Goal: Communication & Community: Ask a question

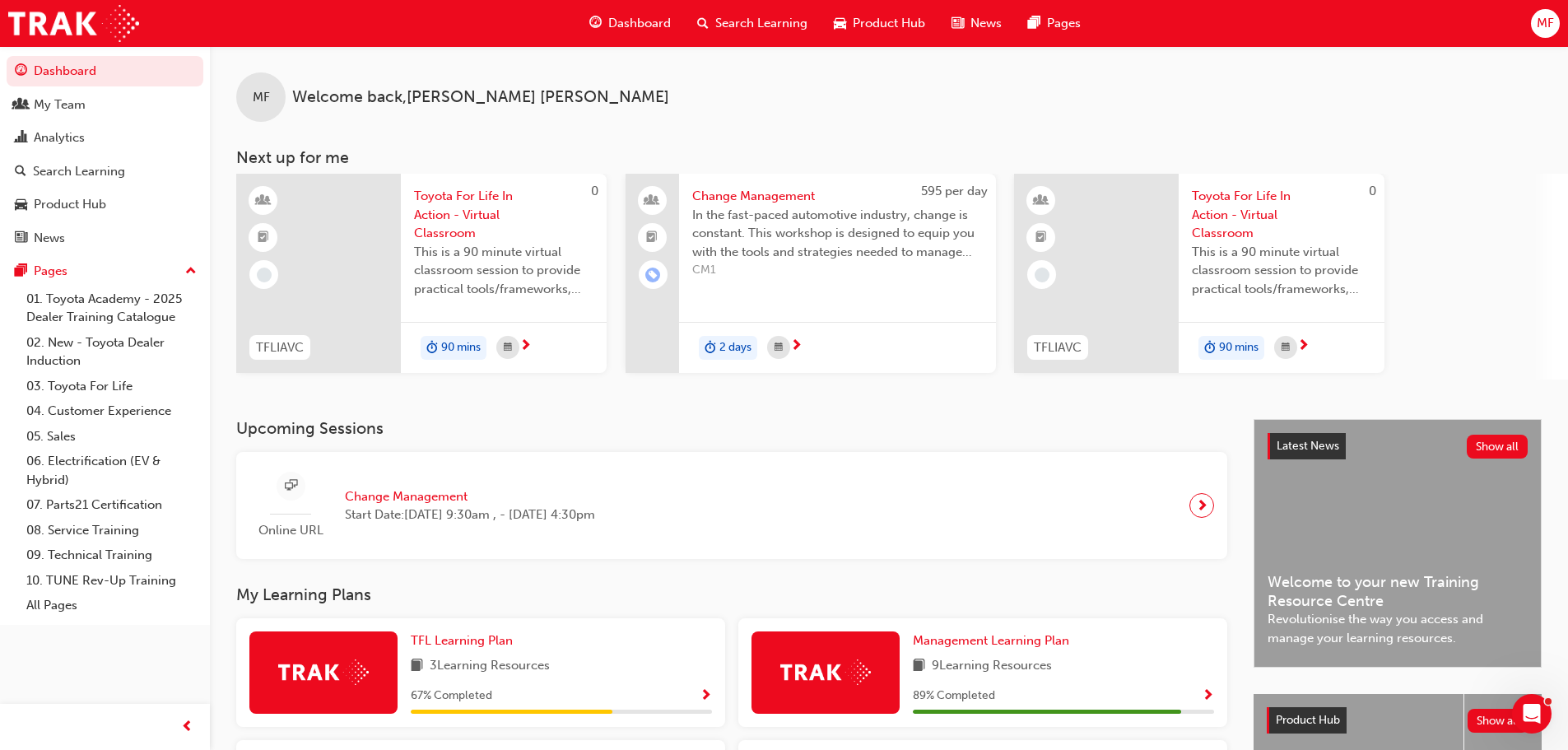
click at [470, 213] on span "Toyota For Life In Action - Virtual Classroom" at bounding box center [503, 215] width 179 height 56
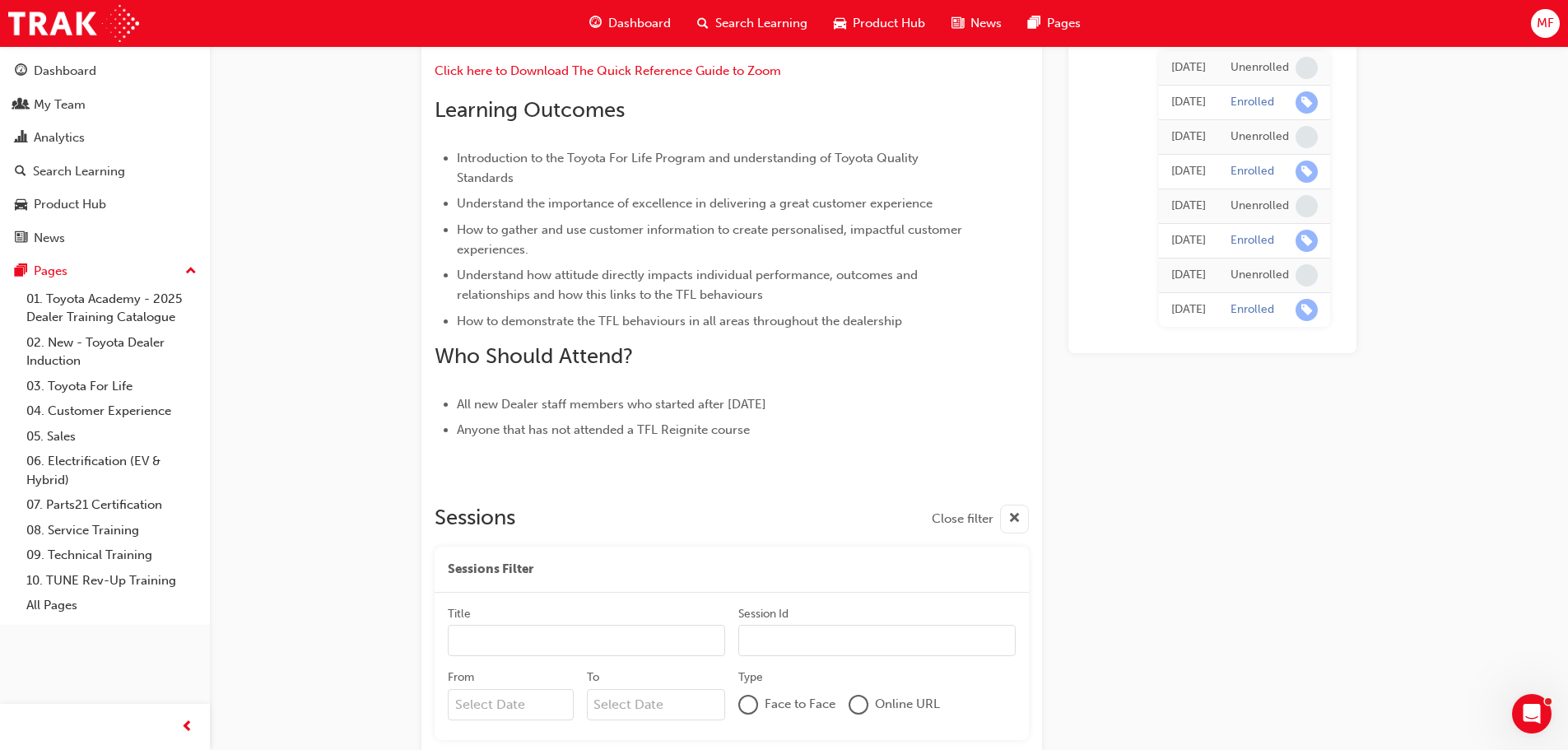
scroll to position [686, 0]
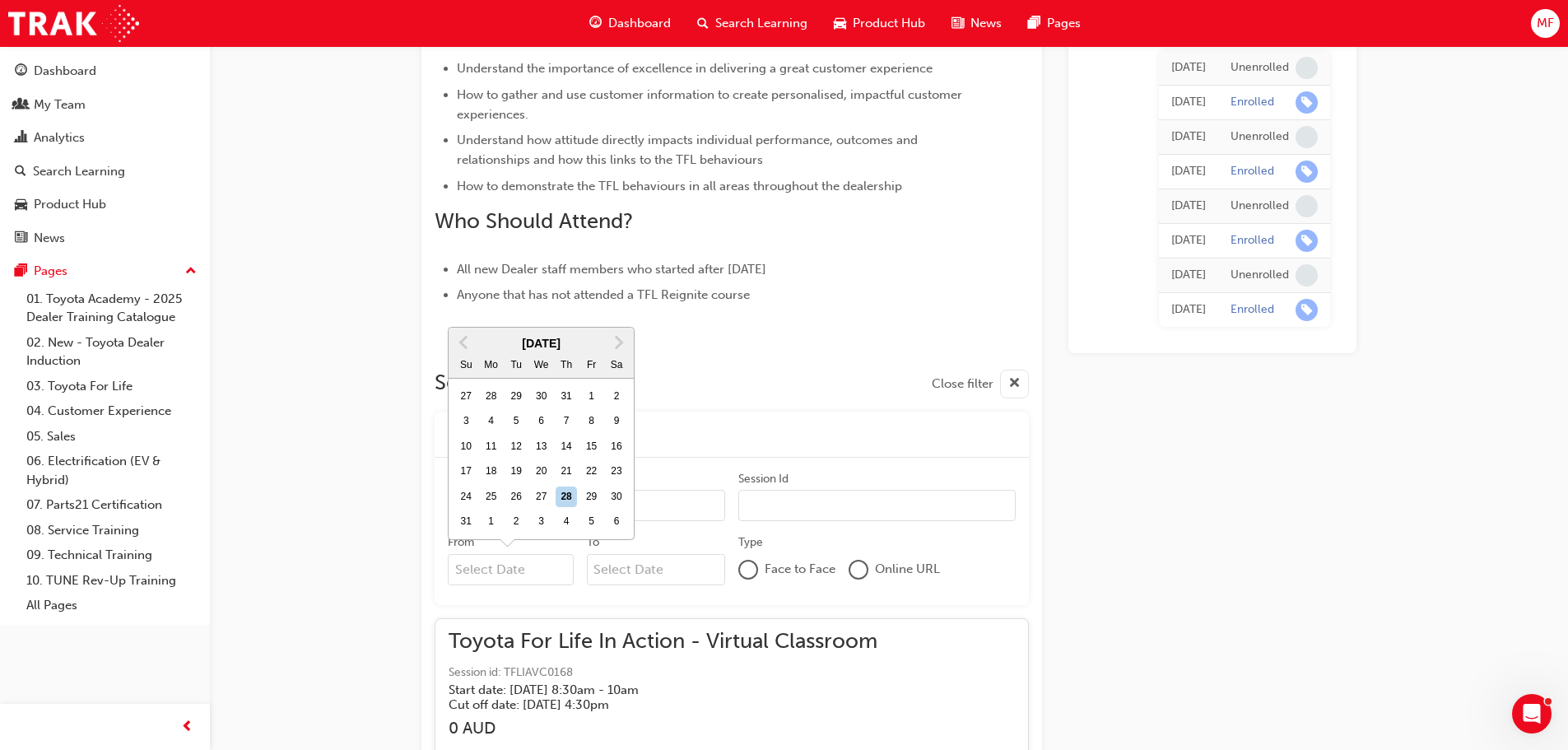
click at [533, 565] on input "From Previous Month Next Month August 2025 Su Mo Tu We Th Fr Sa 27 28 29 30 31 …" at bounding box center [510, 569] width 126 height 31
click at [624, 335] on button "Next Month" at bounding box center [618, 342] width 26 height 26
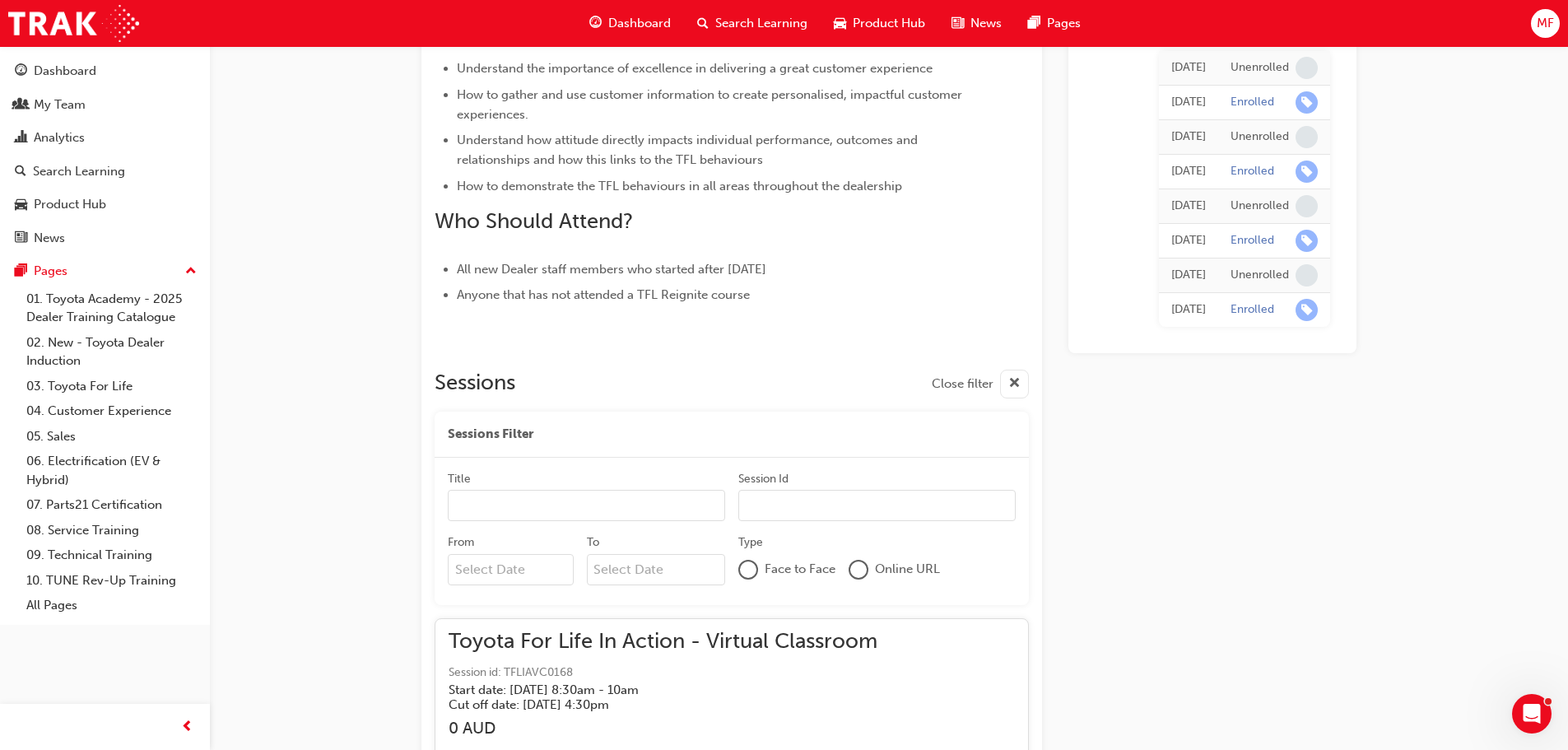
click at [624, 335] on div at bounding box center [731, 337] width 594 height 13
click at [507, 572] on input "From" at bounding box center [510, 569] width 126 height 31
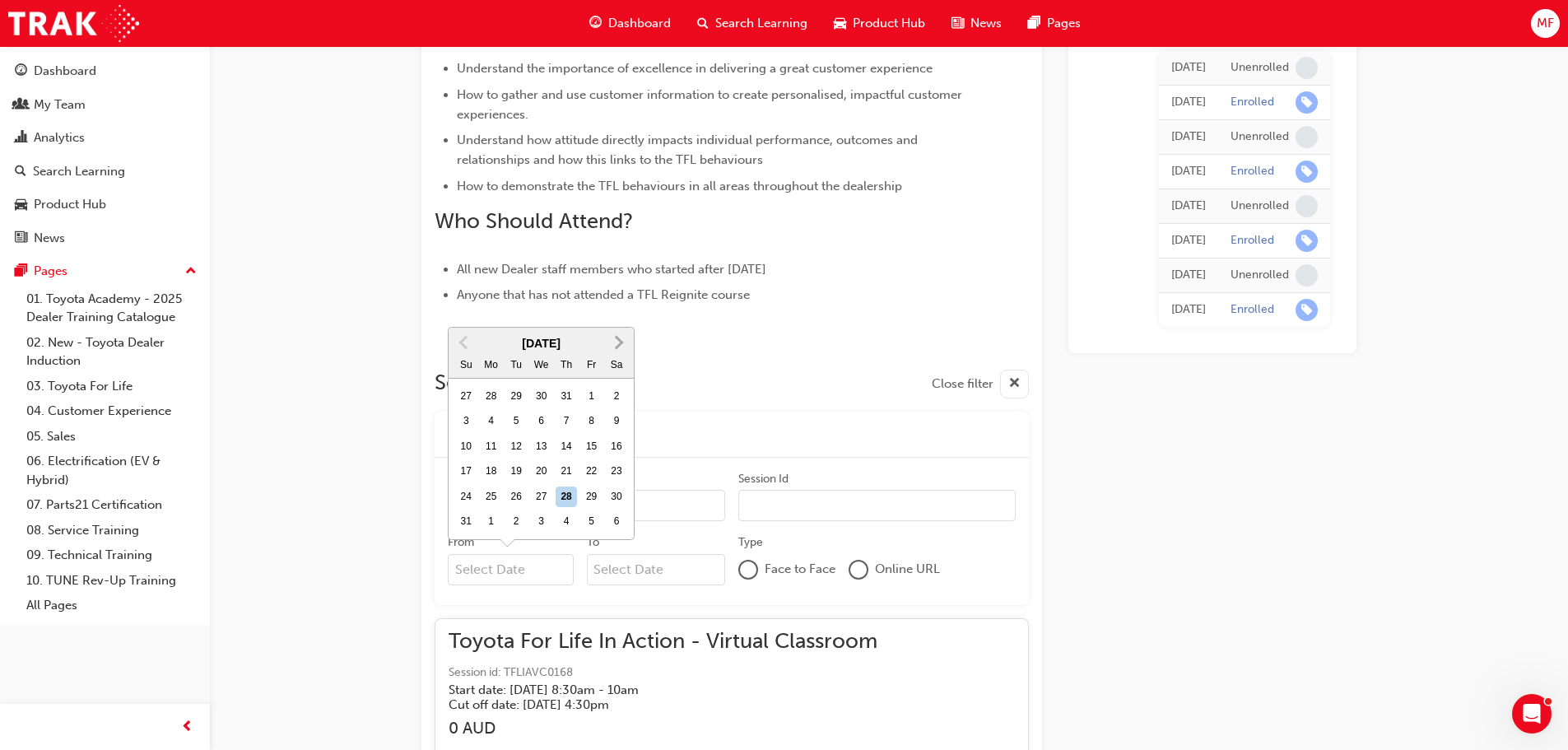
click at [617, 346] on span "Next Month" at bounding box center [617, 342] width 0 height 19
click at [617, 368] on span "Next Month" at bounding box center [617, 367] width 0 height 19
click at [544, 419] on div "1" at bounding box center [542, 422] width 22 height 22
click at [544, 554] on input "From October 2025 Previous Month Next Month October 2025 Su Mo Tu We Th Fr Sa 2…" at bounding box center [510, 569] width 126 height 31
type input "01/10/25"
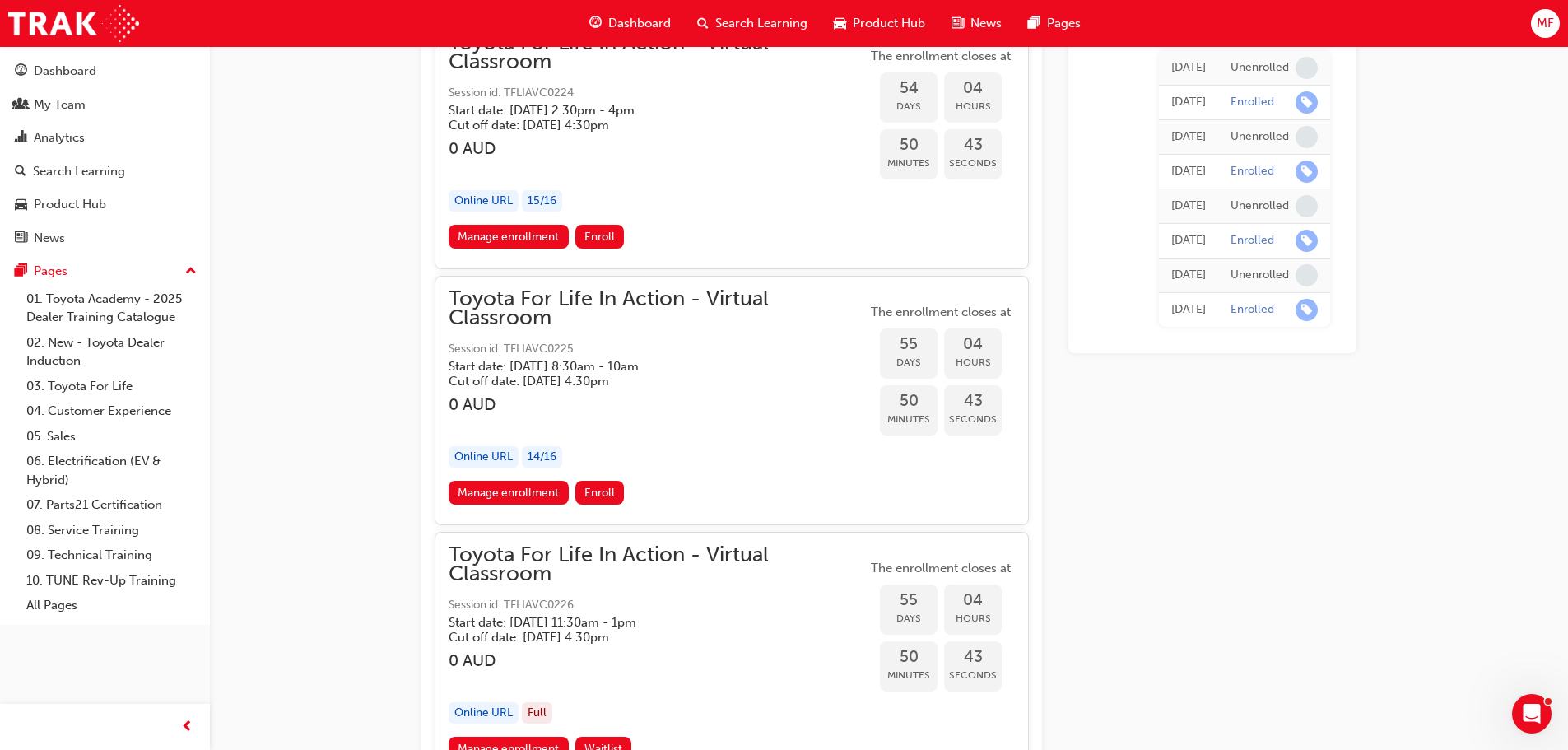
scroll to position [8302, 0]
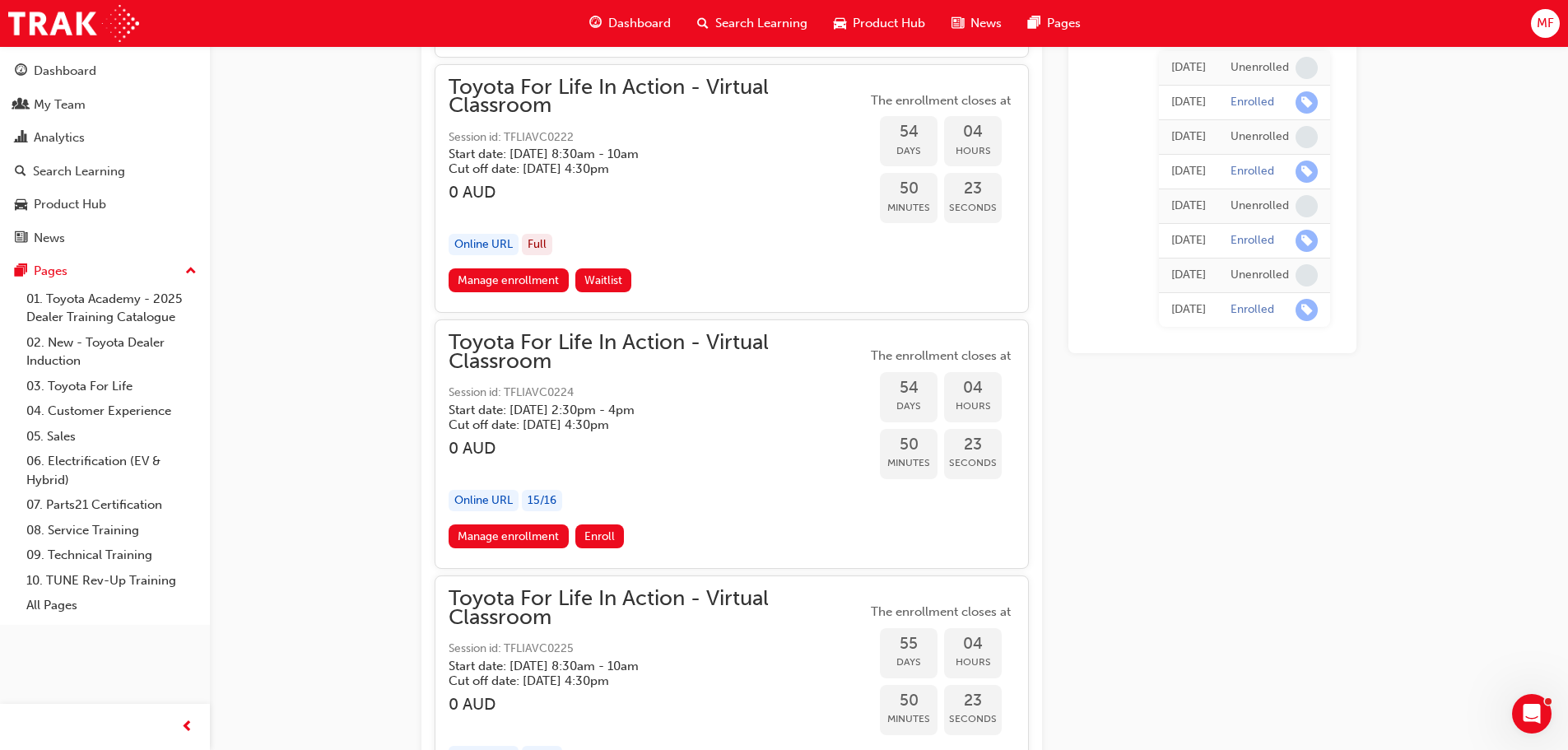
scroll to position [8220, 0]
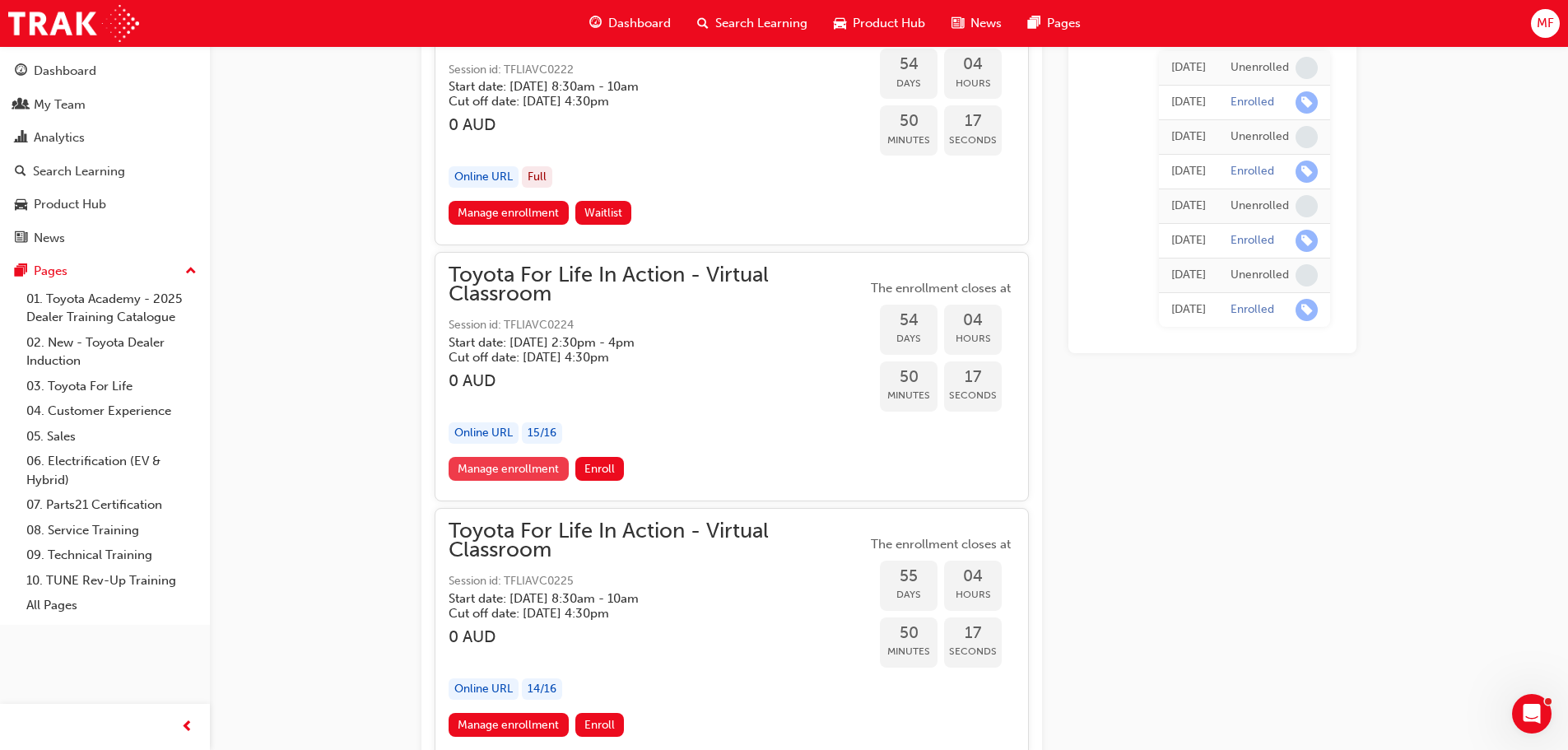
click at [515, 466] on link "Manage enrollment" at bounding box center [508, 468] width 120 height 23
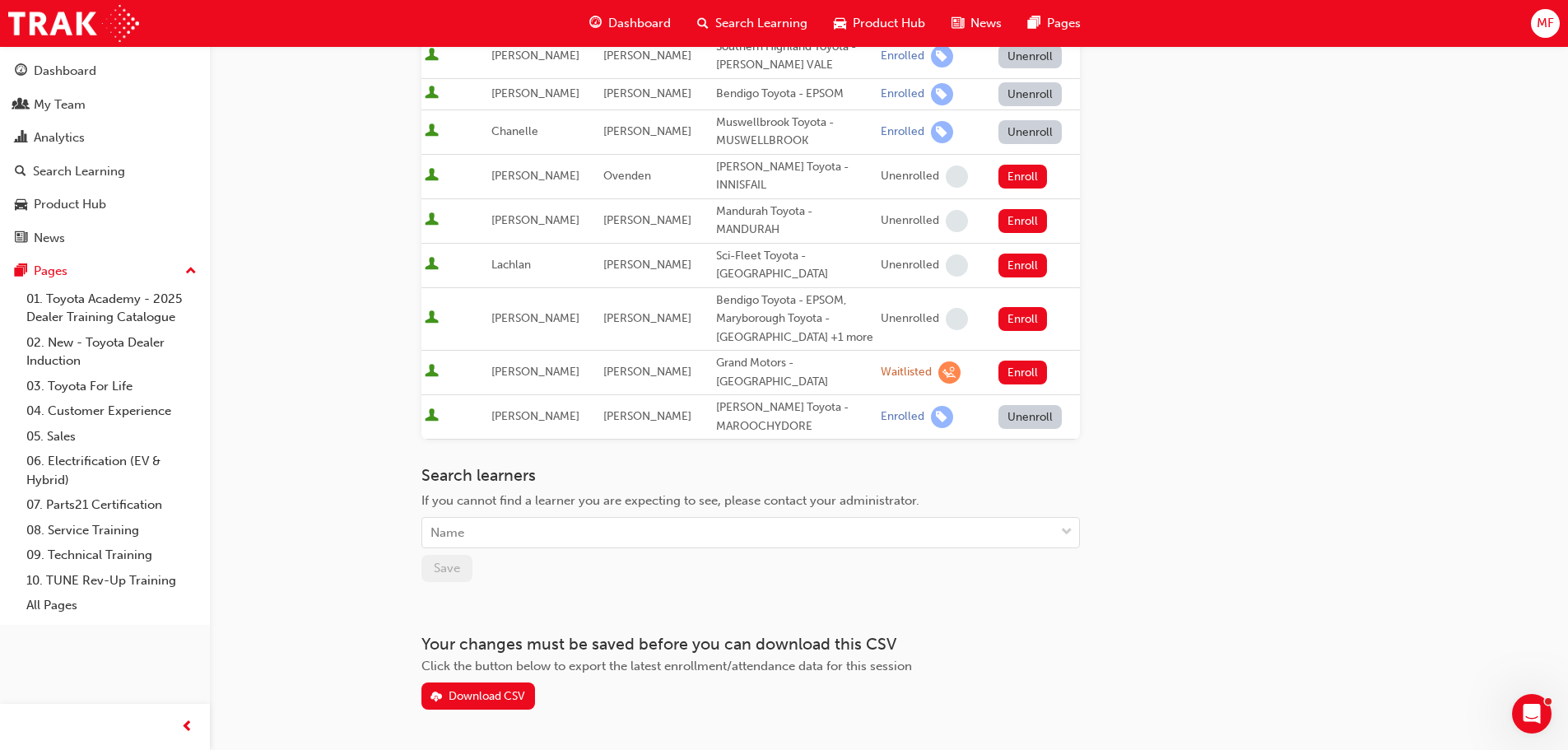
scroll to position [815, 0]
click at [451, 523] on div "Name" at bounding box center [447, 532] width 34 height 19
type input "colmer"
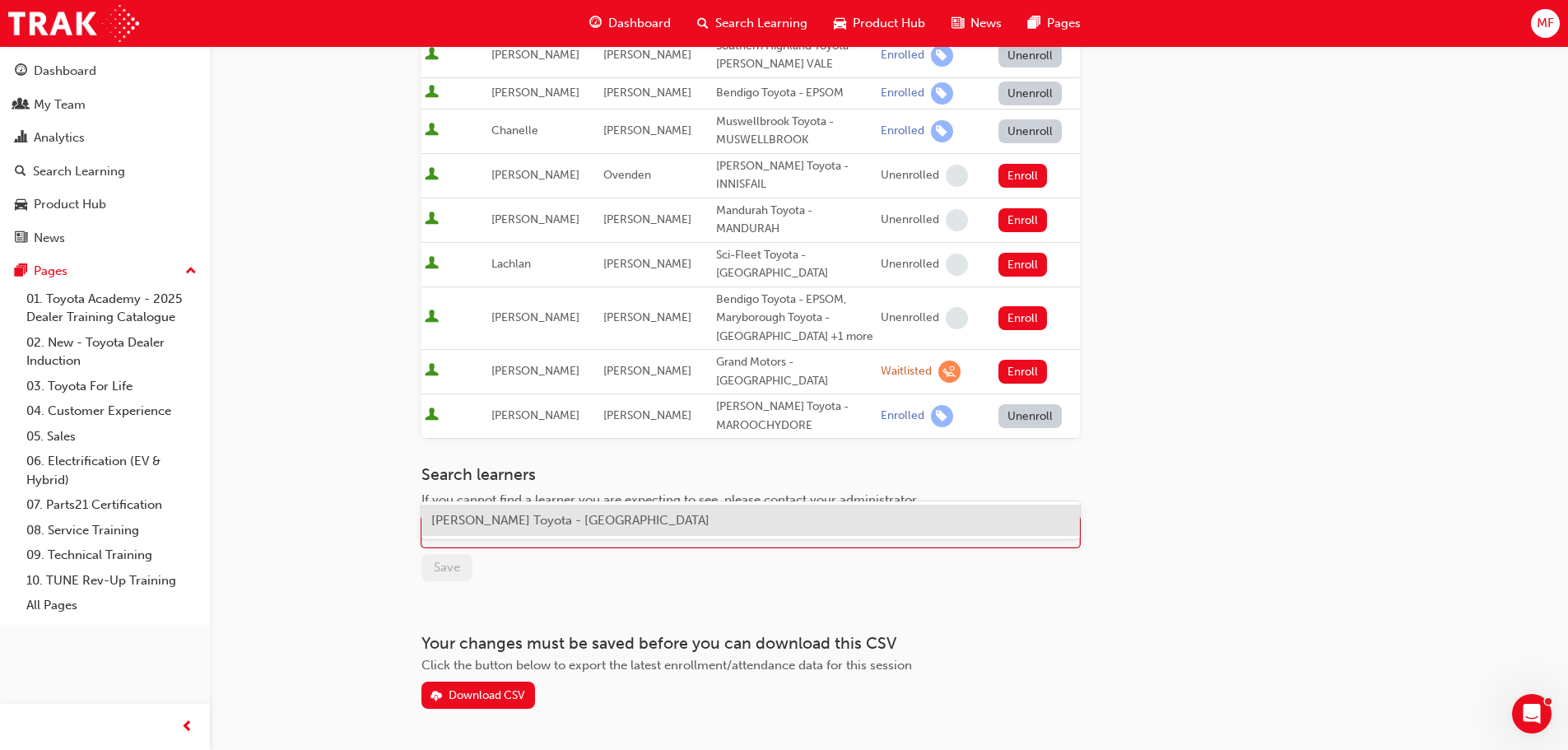
click at [459, 520] on span "Ryan Colmer - Jarvis Toyota - SOMERTON PARK" at bounding box center [570, 520] width 278 height 15
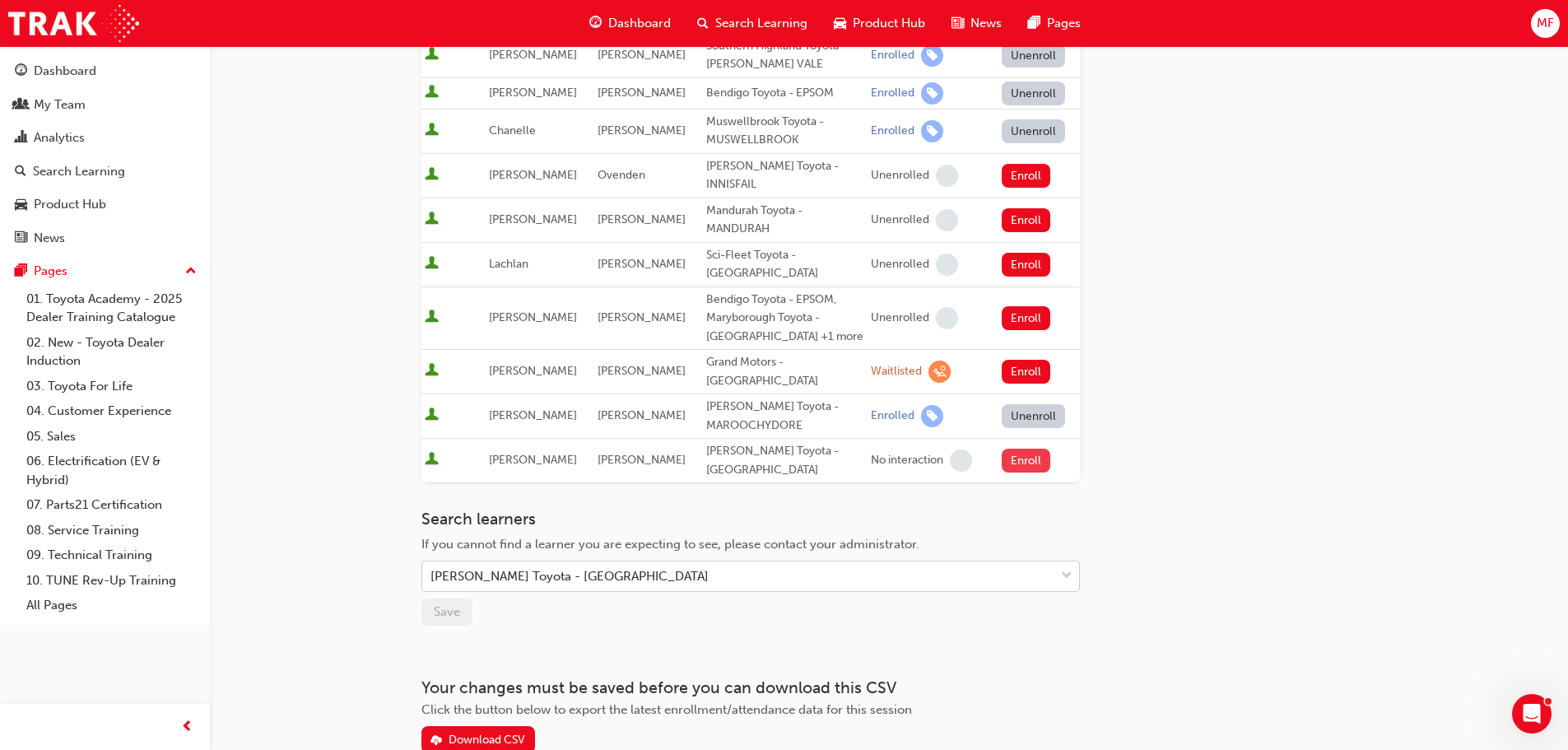
click at [1002, 448] on button "Enroll" at bounding box center [1026, 460] width 49 height 23
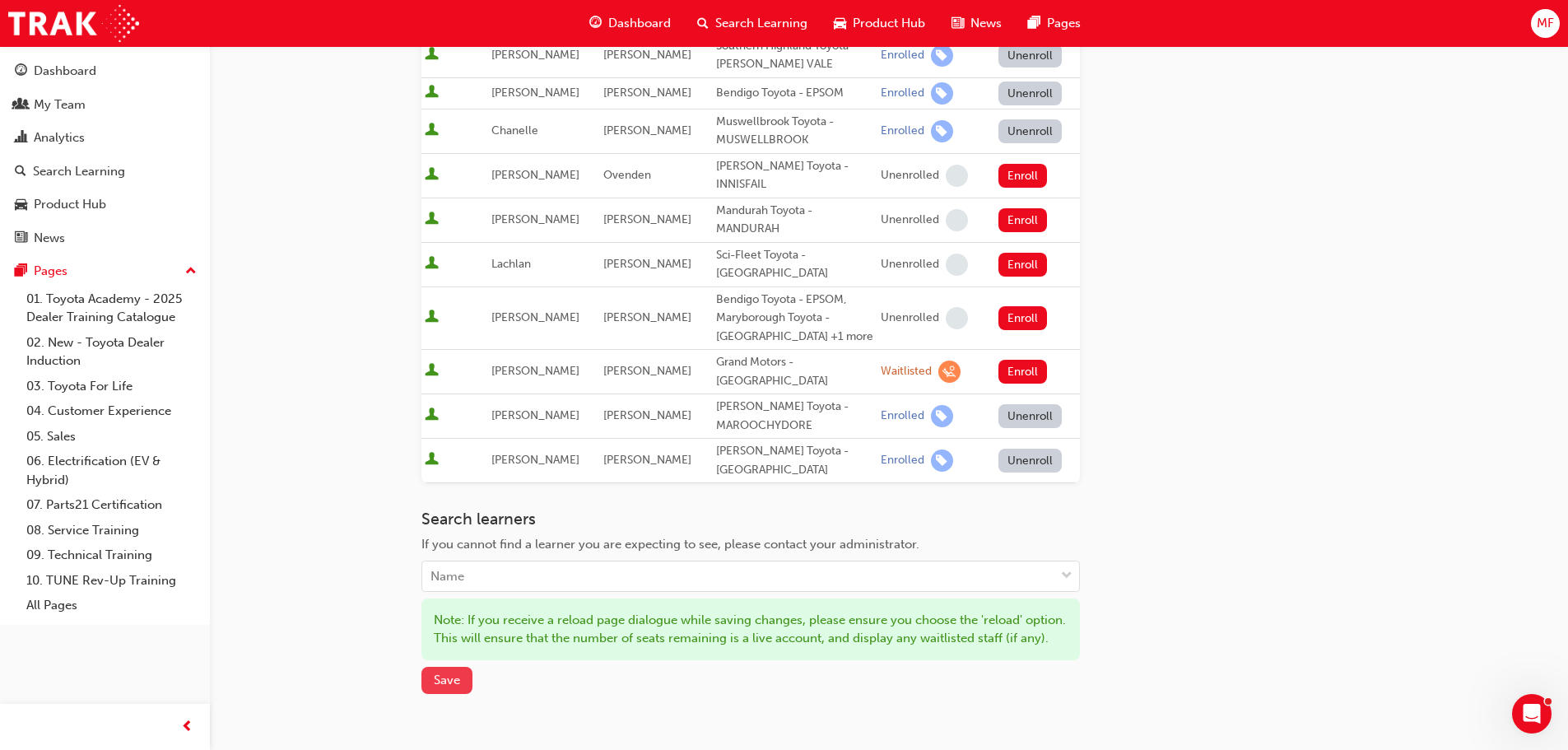
click at [457, 673] on span "Save" at bounding box center [446, 680] width 26 height 15
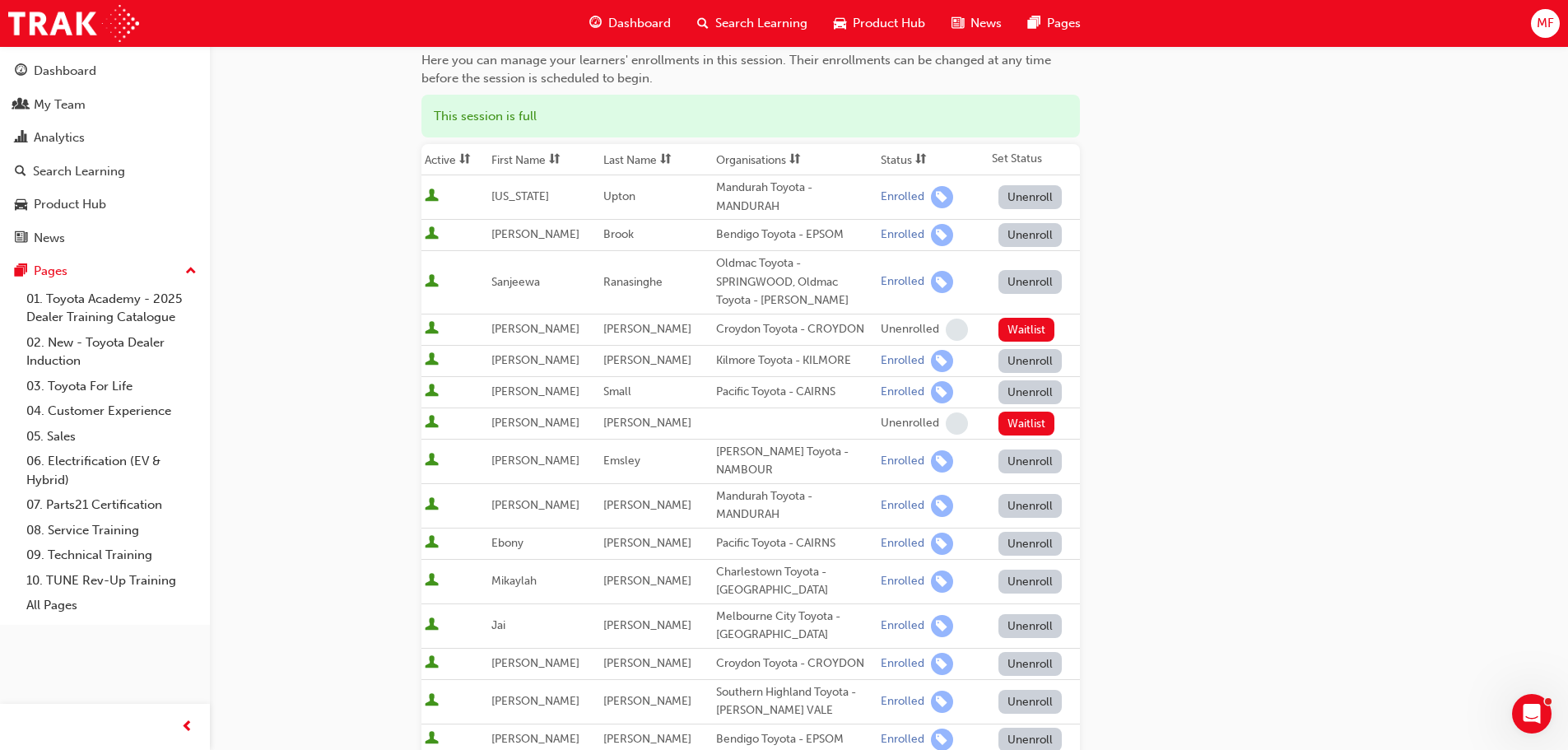
scroll to position [0, 0]
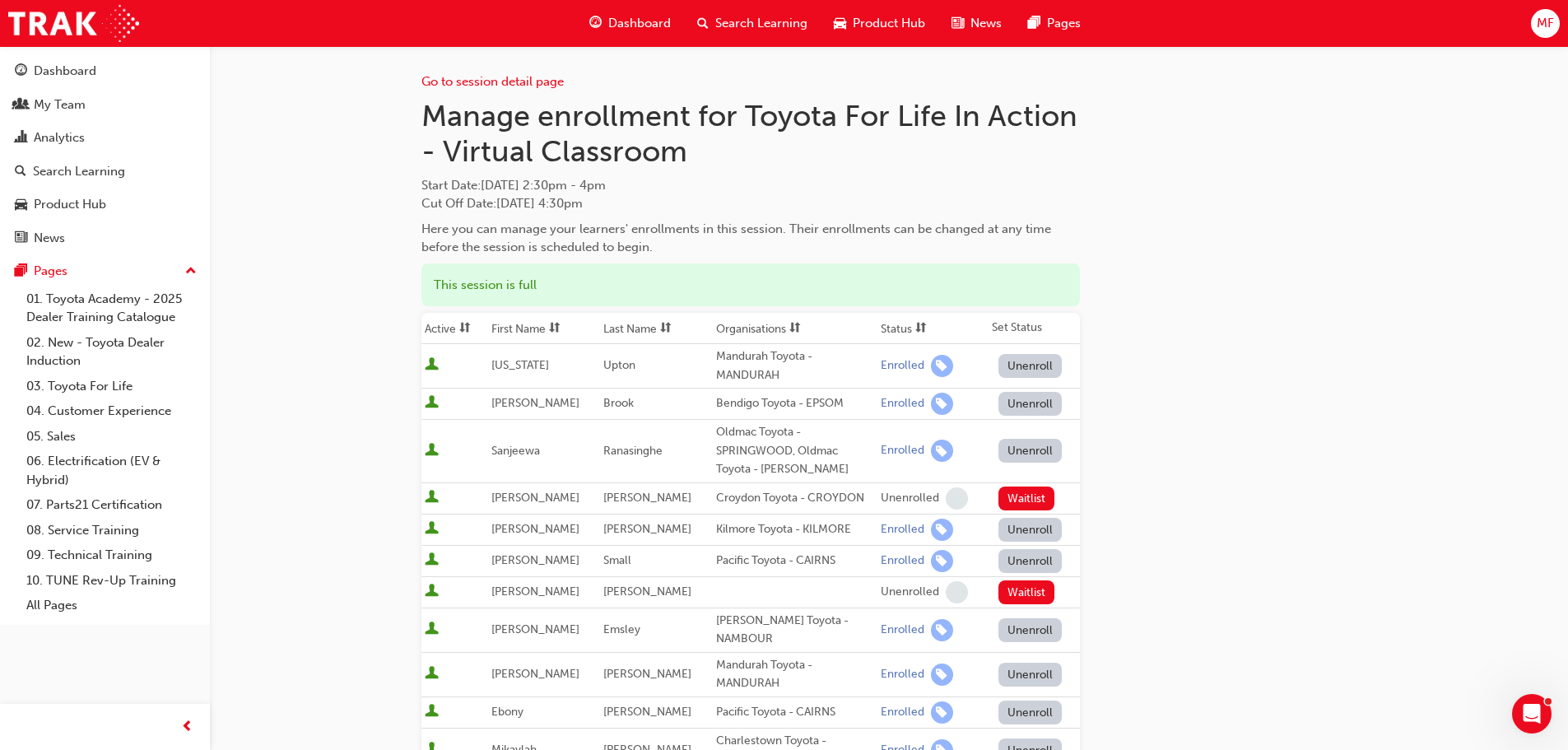
click at [651, 18] on span "Dashboard" at bounding box center [639, 23] width 63 height 19
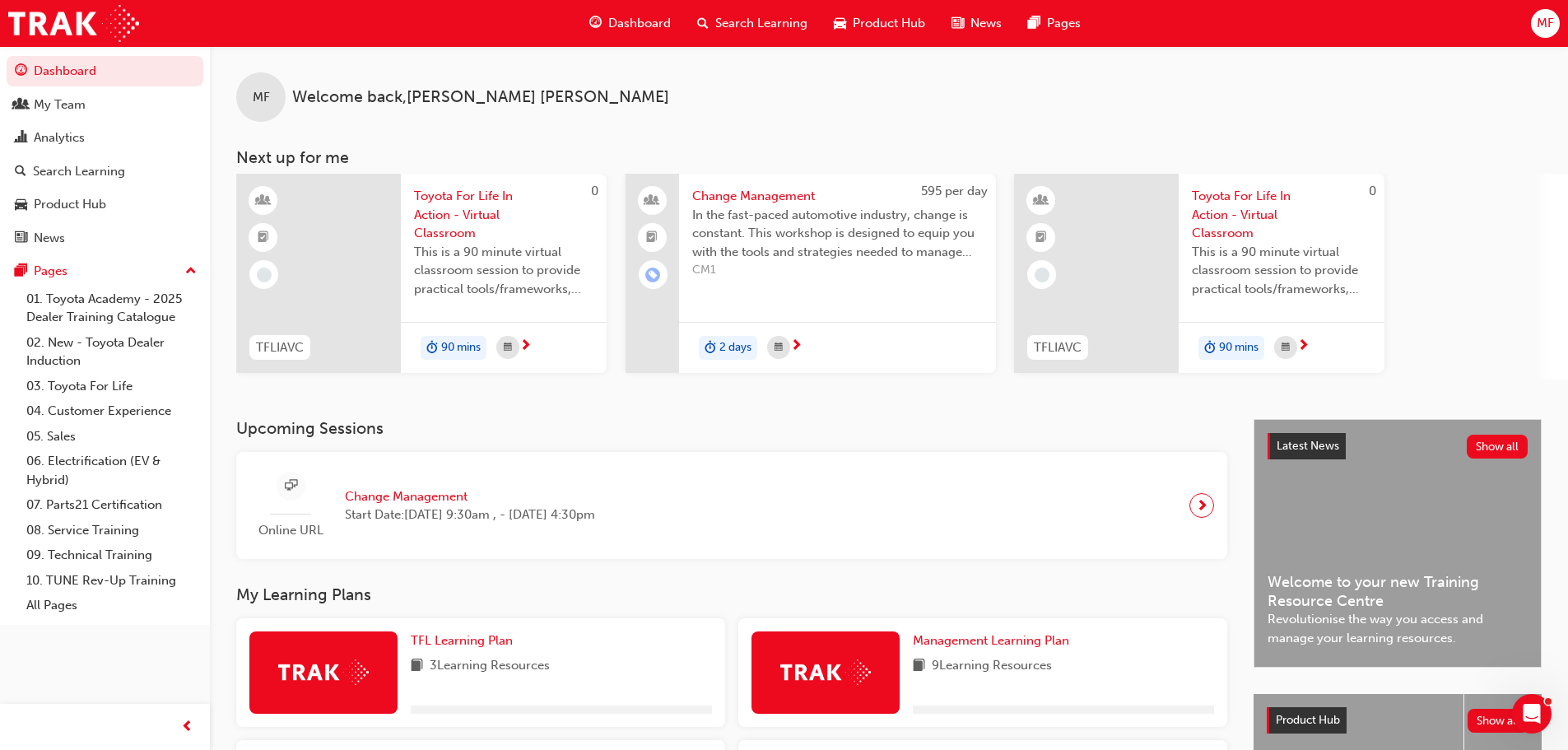
click at [441, 216] on span "Toyota For Life In Action - Virtual Classroom" at bounding box center [503, 215] width 179 height 56
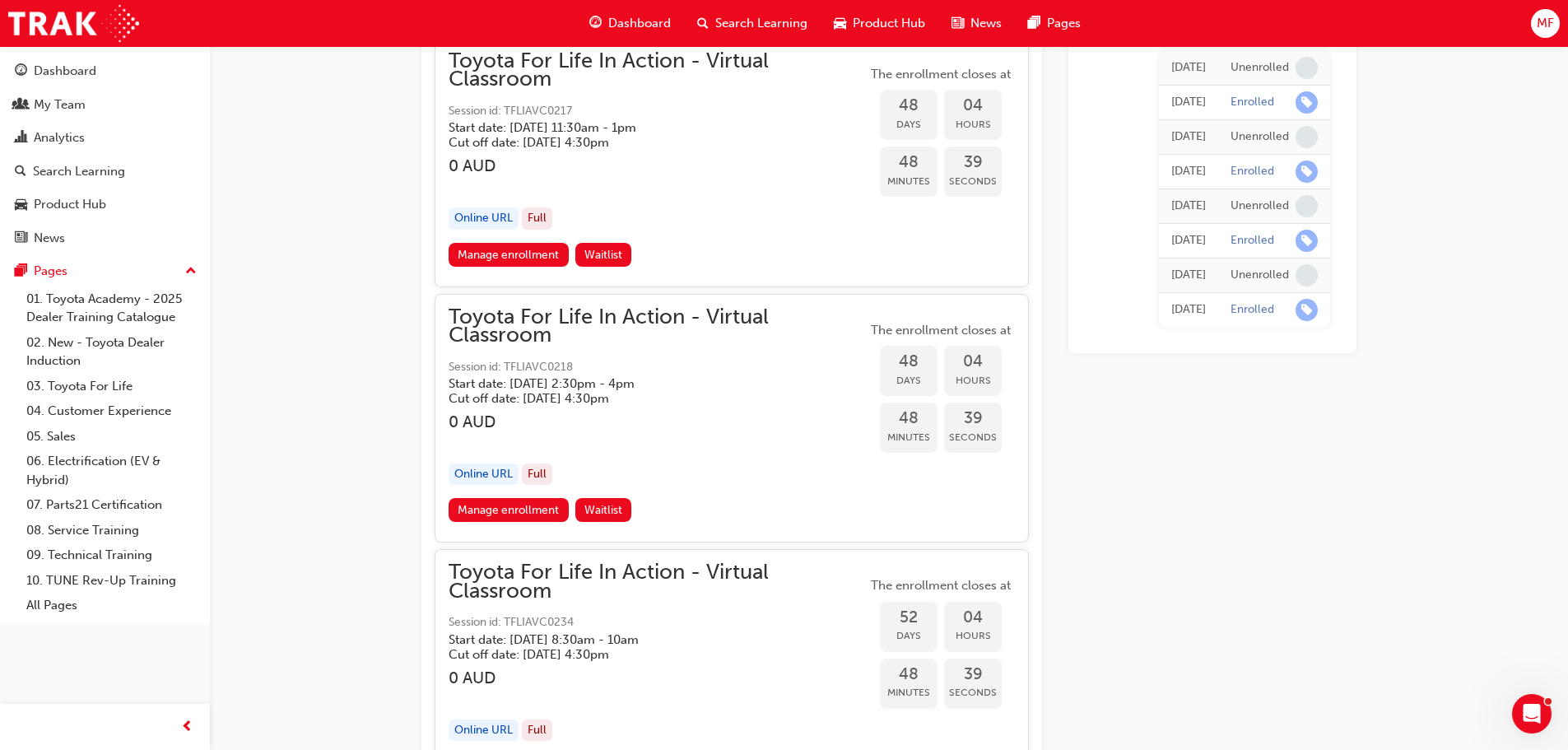
scroll to position [16125, 0]
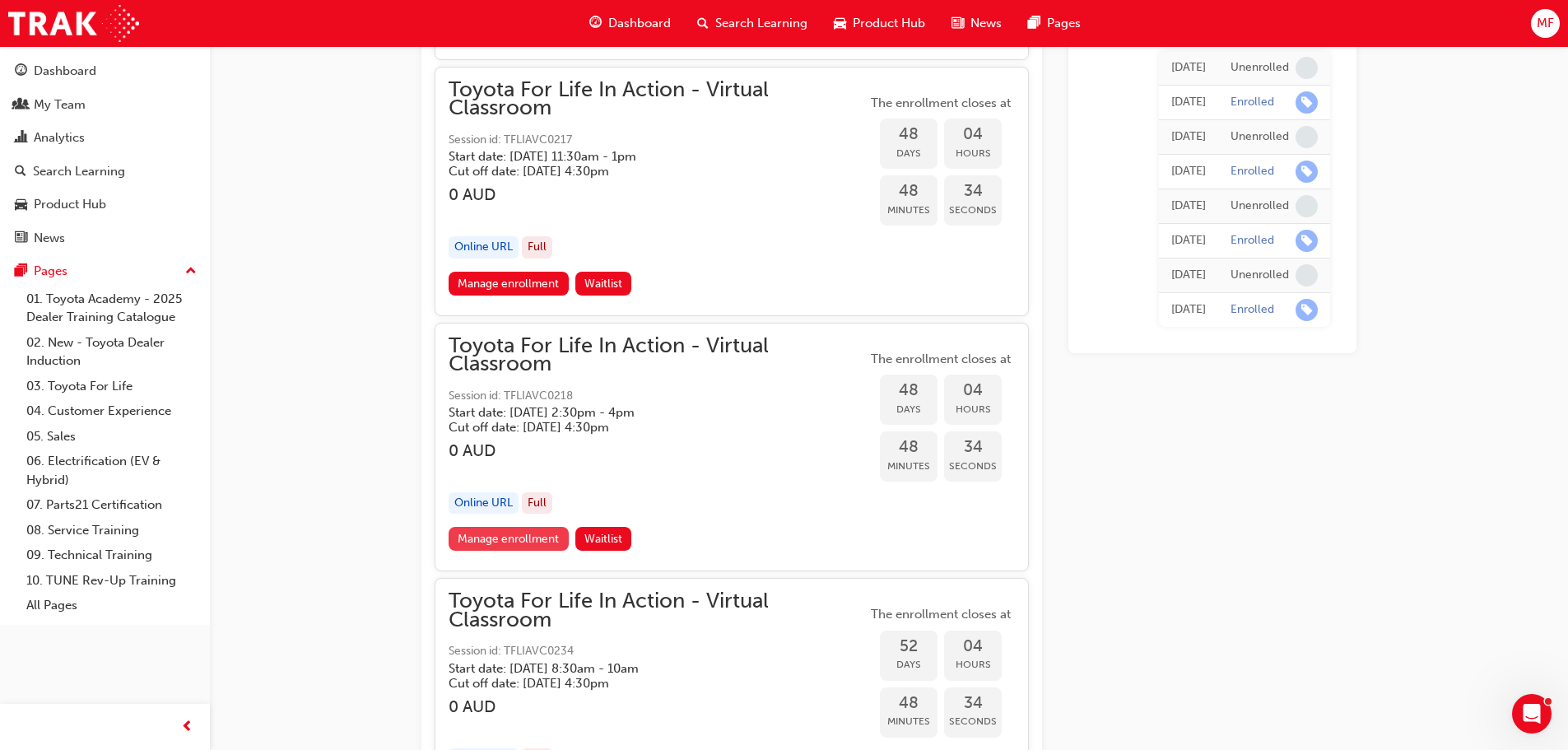
click at [508, 534] on link "Manage enrollment" at bounding box center [508, 539] width 120 height 23
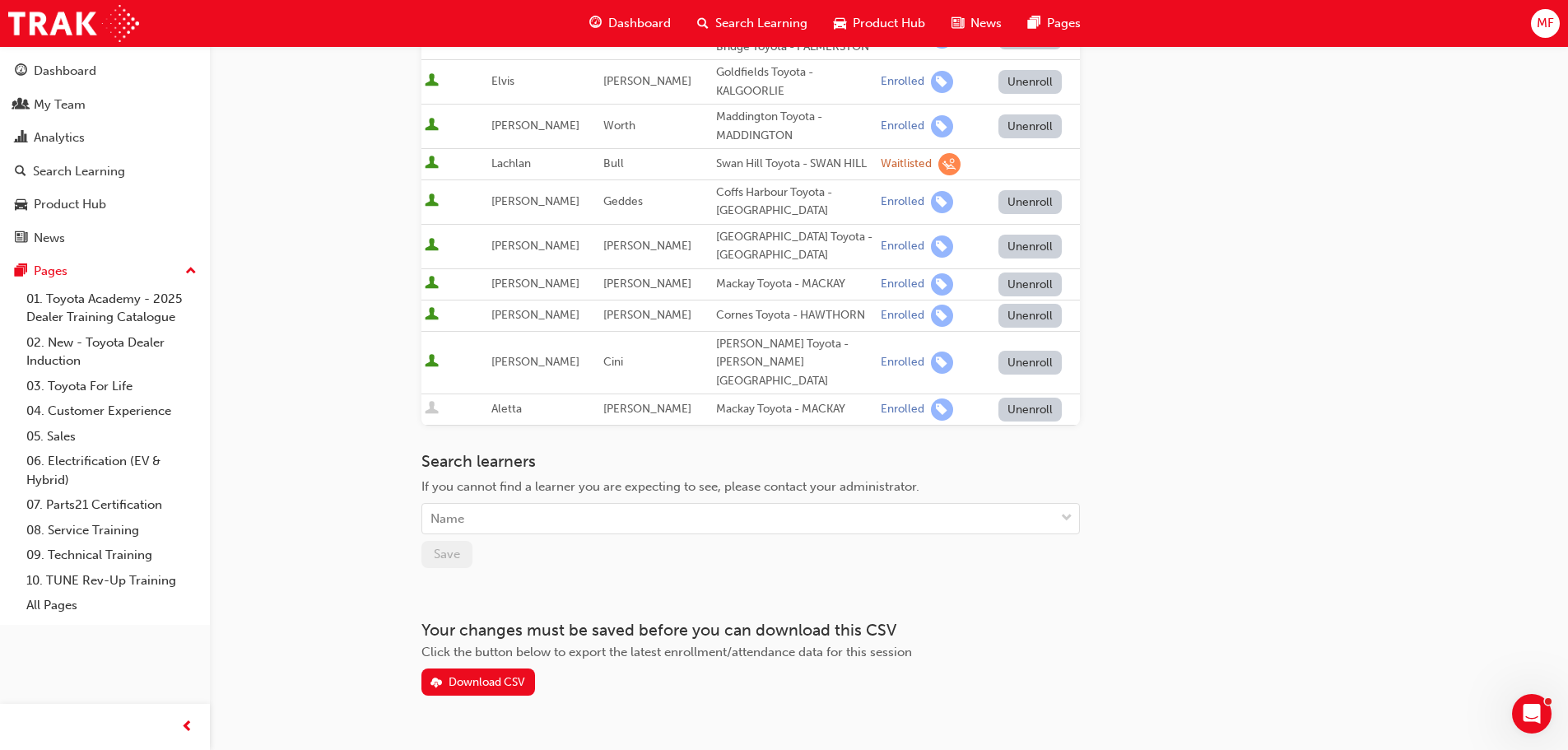
scroll to position [711, 0]
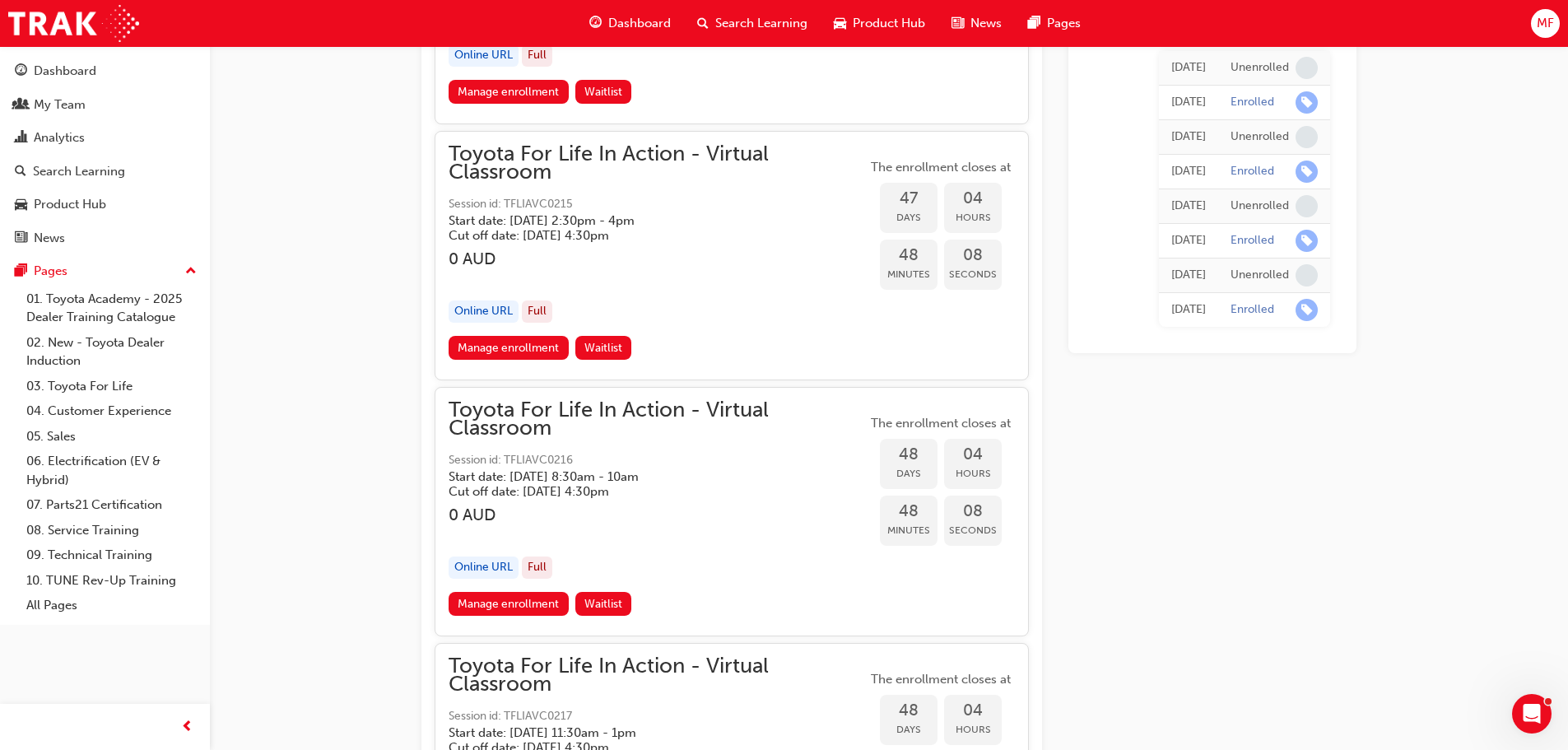
scroll to position [15466, 0]
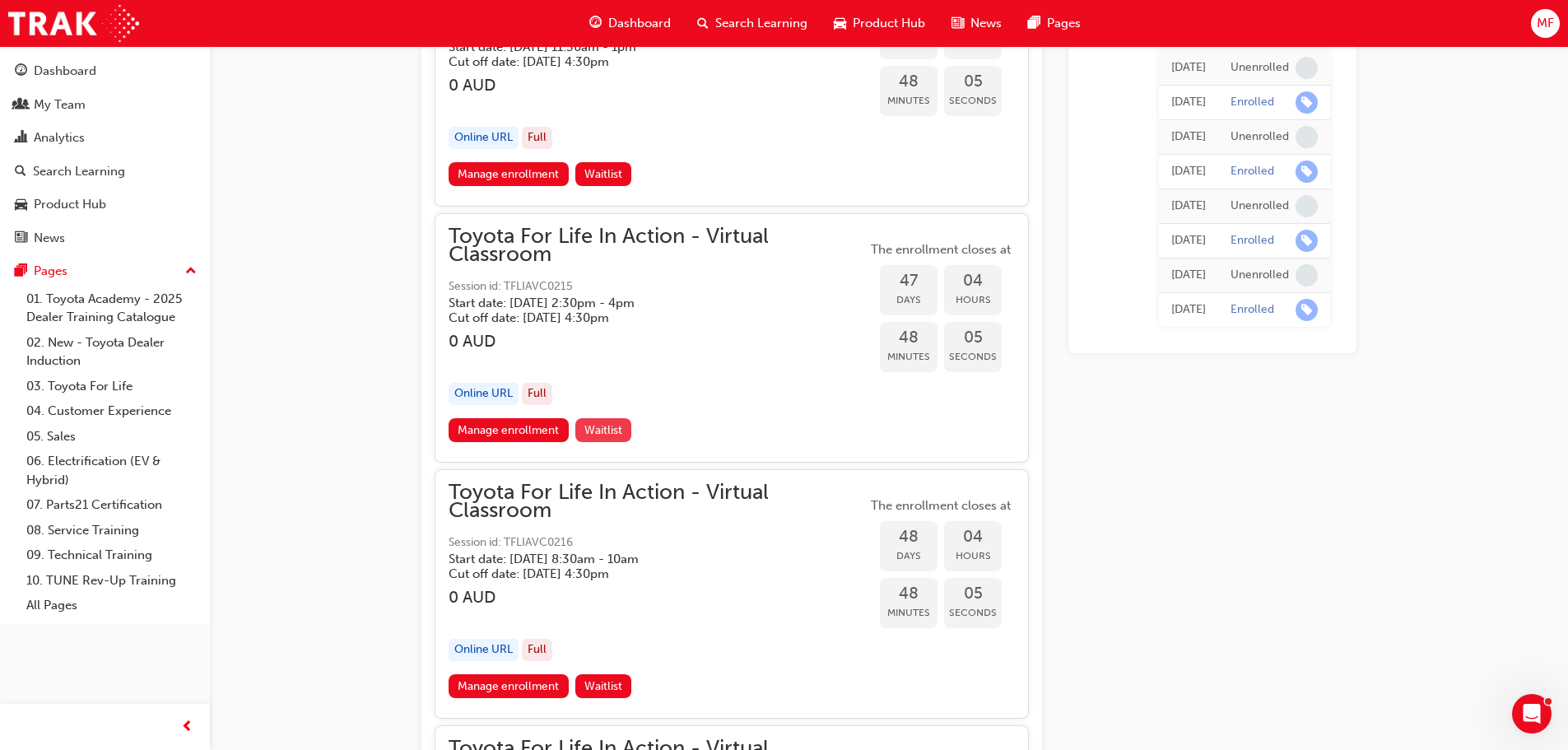
click at [607, 432] on span "Waitlist" at bounding box center [603, 430] width 38 height 14
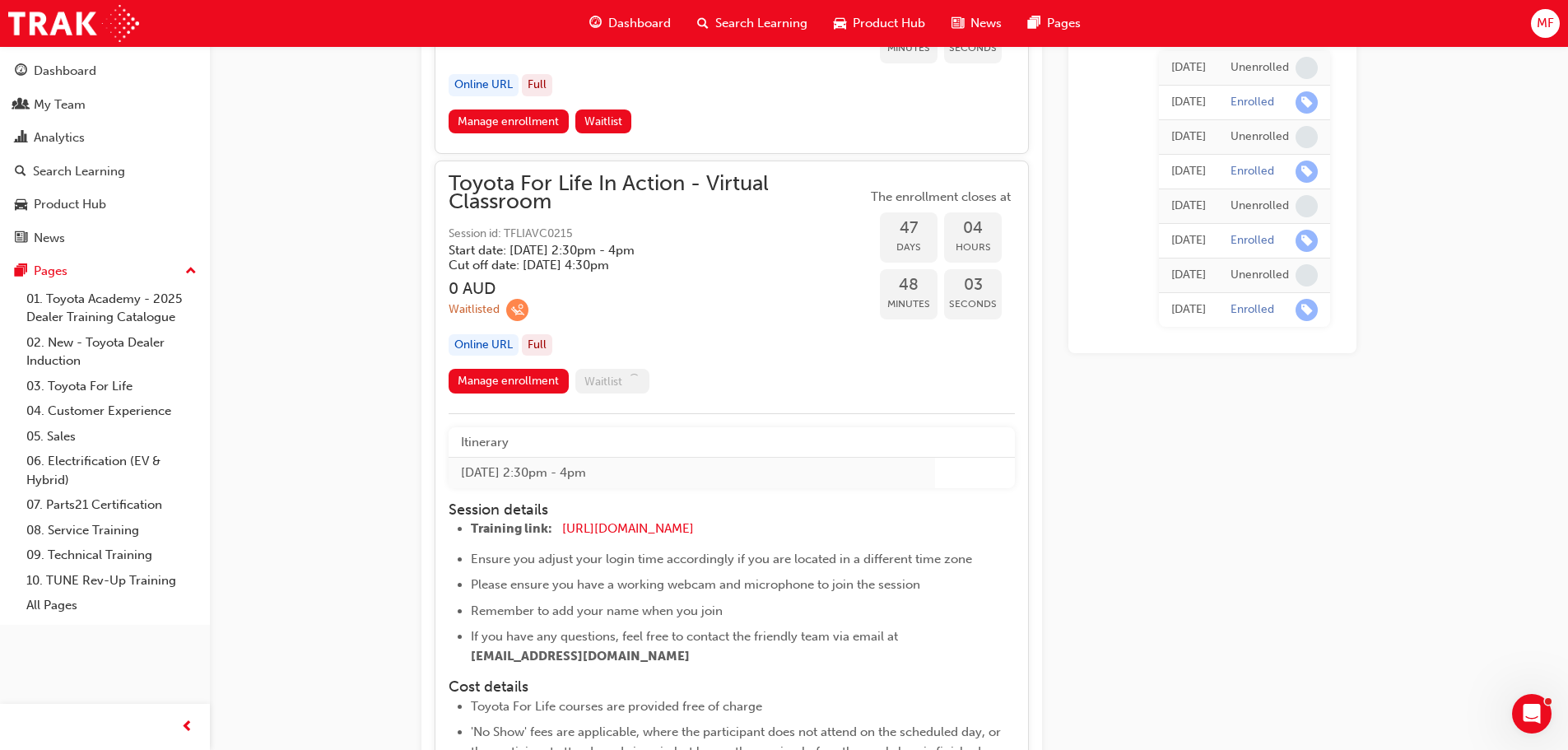
scroll to position [15548, 0]
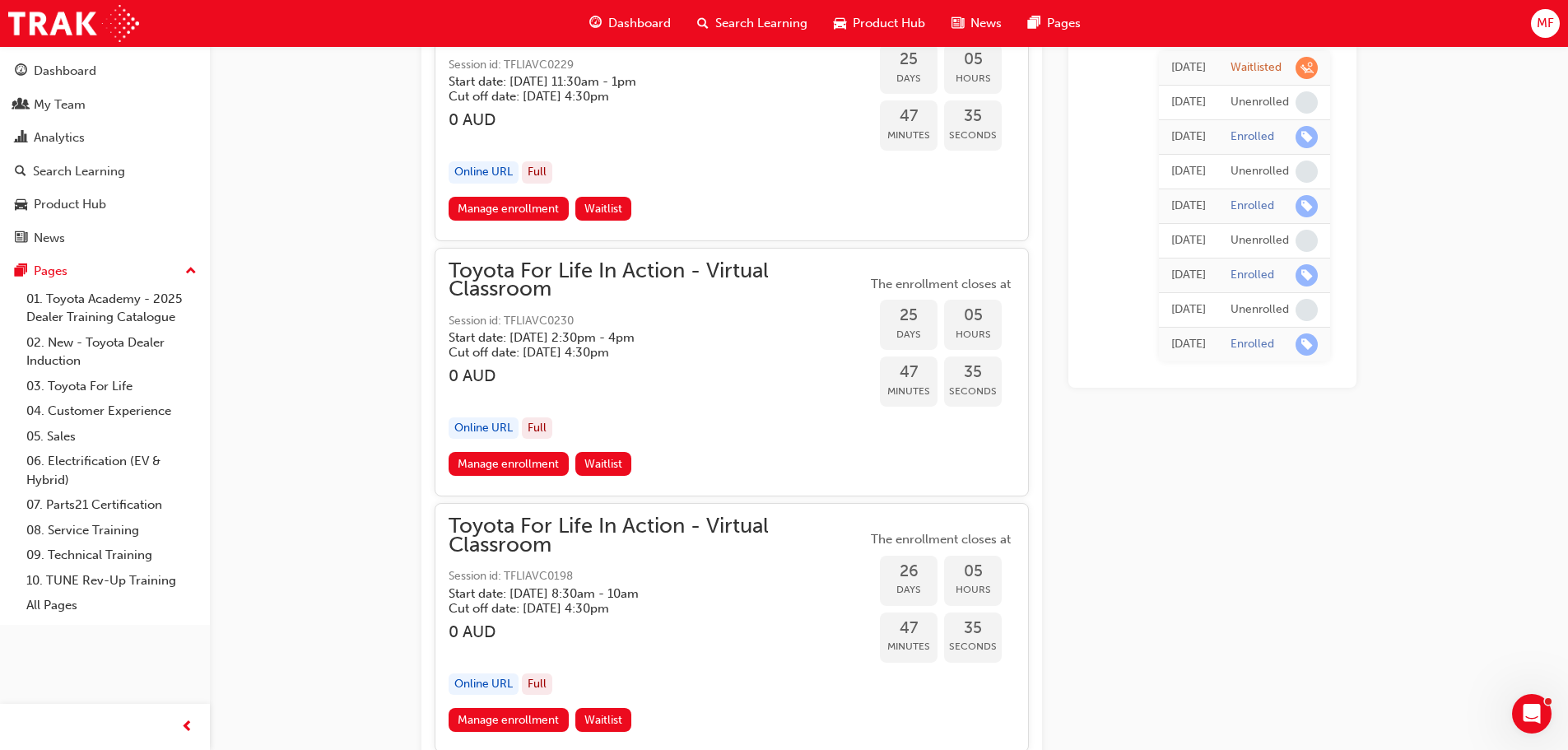
scroll to position [9331, 0]
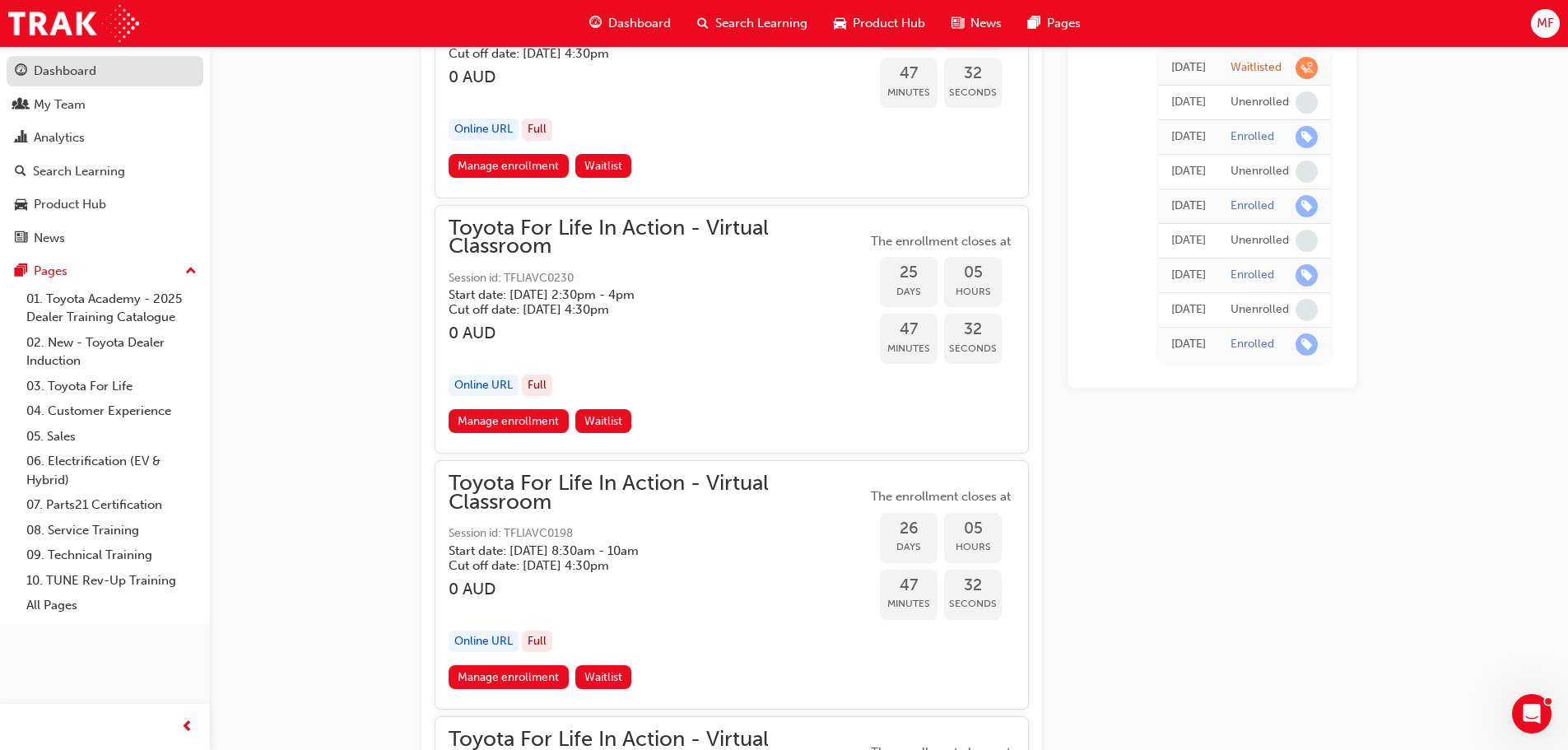
click at [45, 63] on div "Dashboard" at bounding box center [64, 71] width 63 height 19
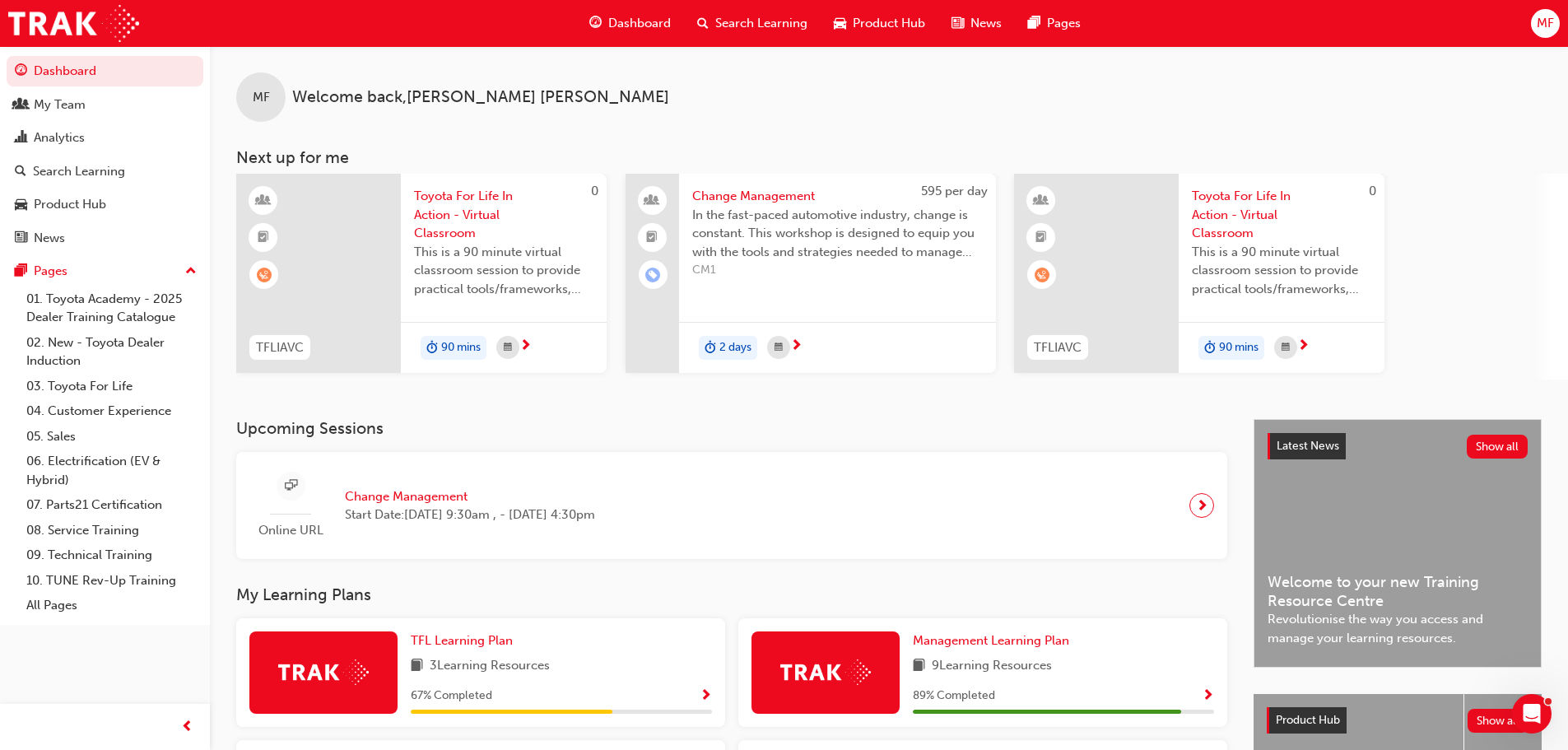
click at [261, 271] on span "learningRecordVerb_WAITLIST-icon" at bounding box center [265, 275] width 15 height 15
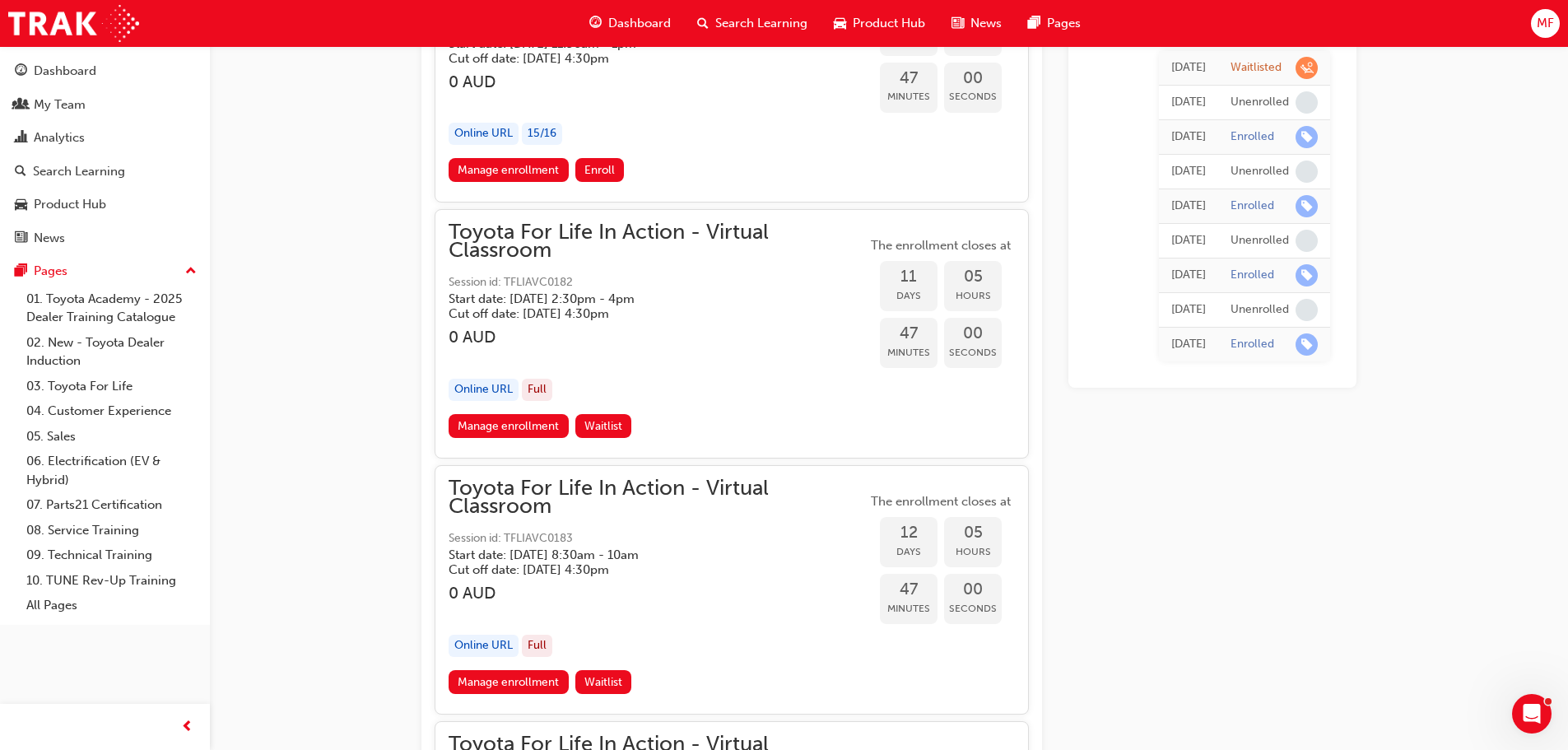
scroll to position [4763, 0]
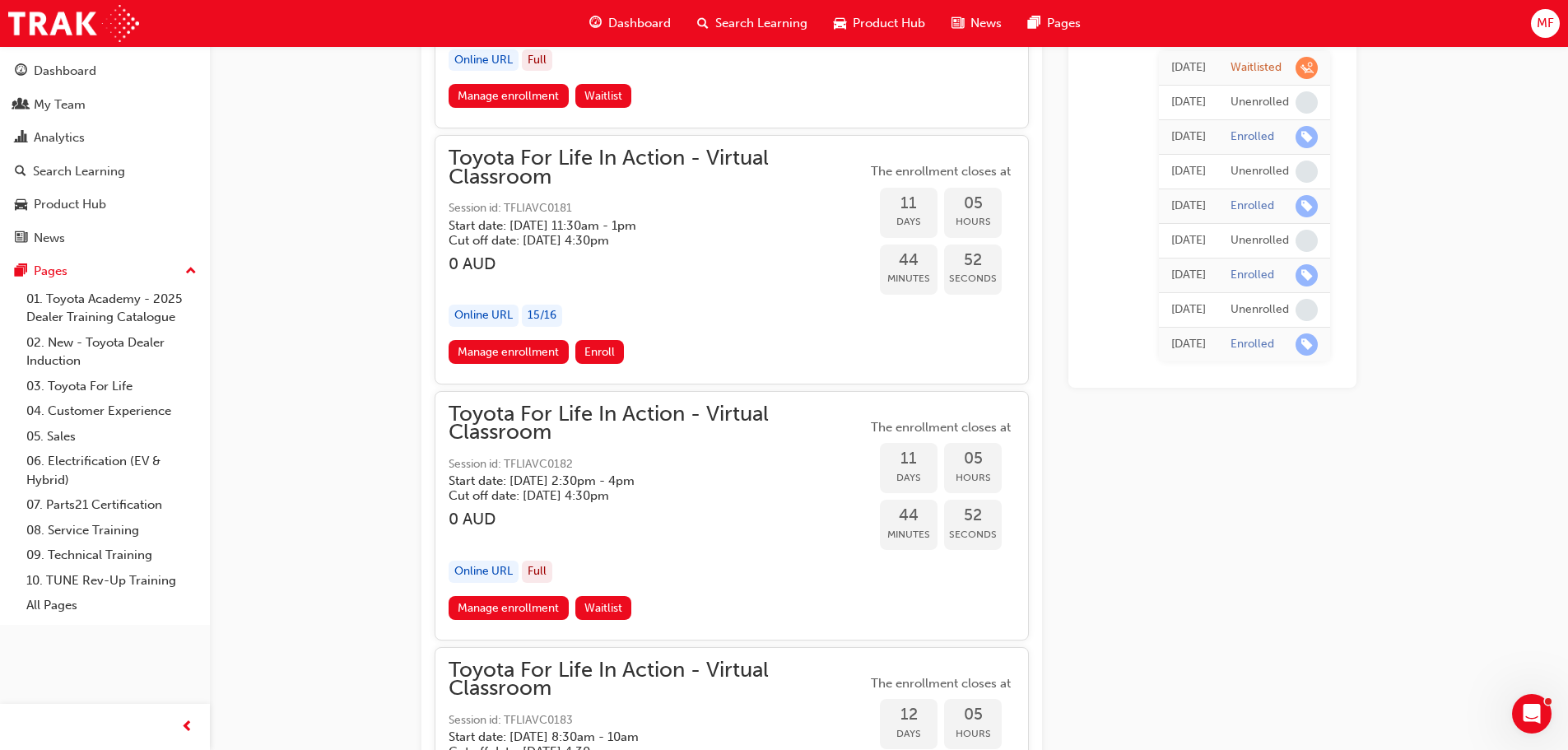
scroll to position [4516, 0]
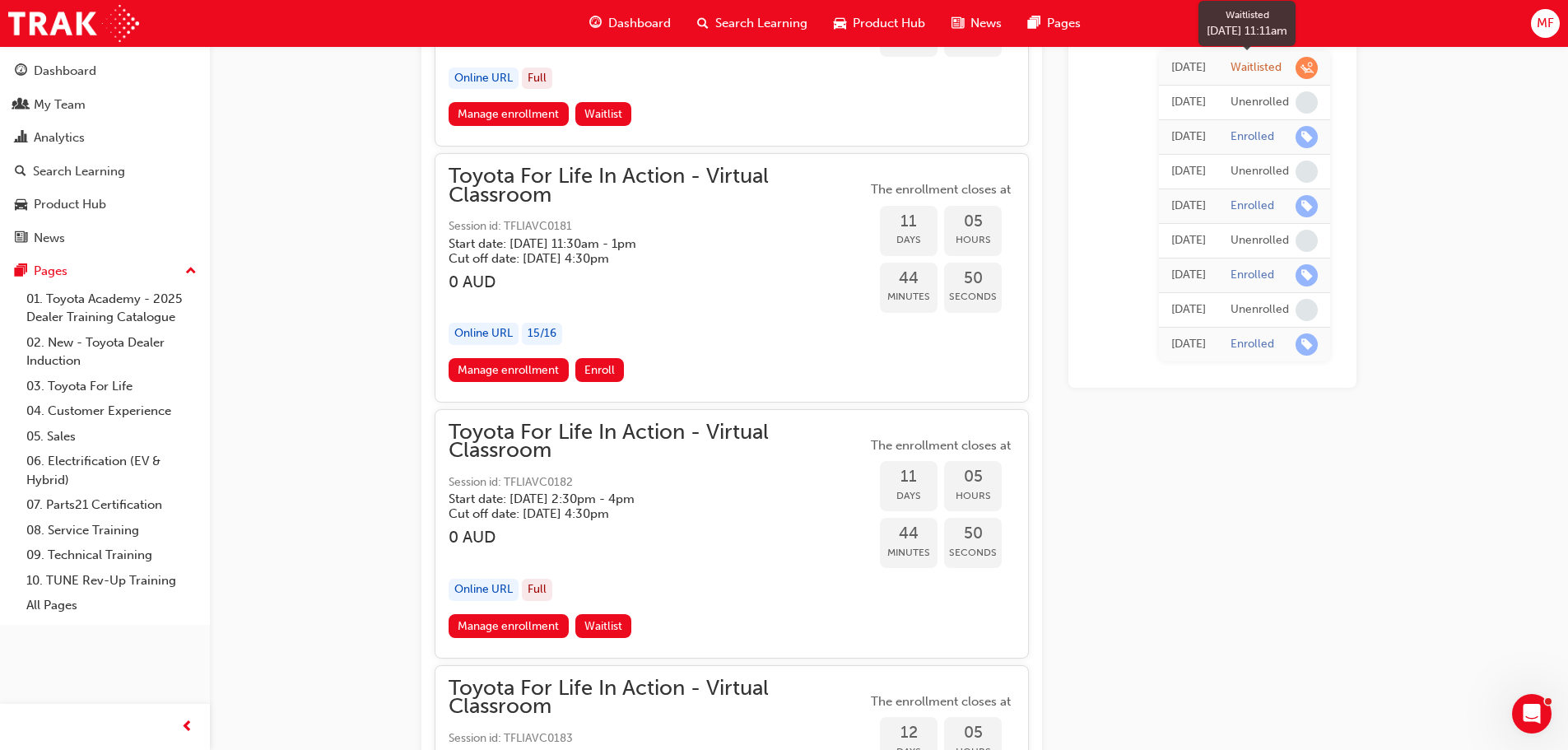
click at [1301, 66] on span "learningRecordVerb_WAITLIST-icon" at bounding box center [1306, 68] width 23 height 23
click at [1305, 62] on span "learningRecordVerb_WAITLIST-icon" at bounding box center [1306, 68] width 23 height 23
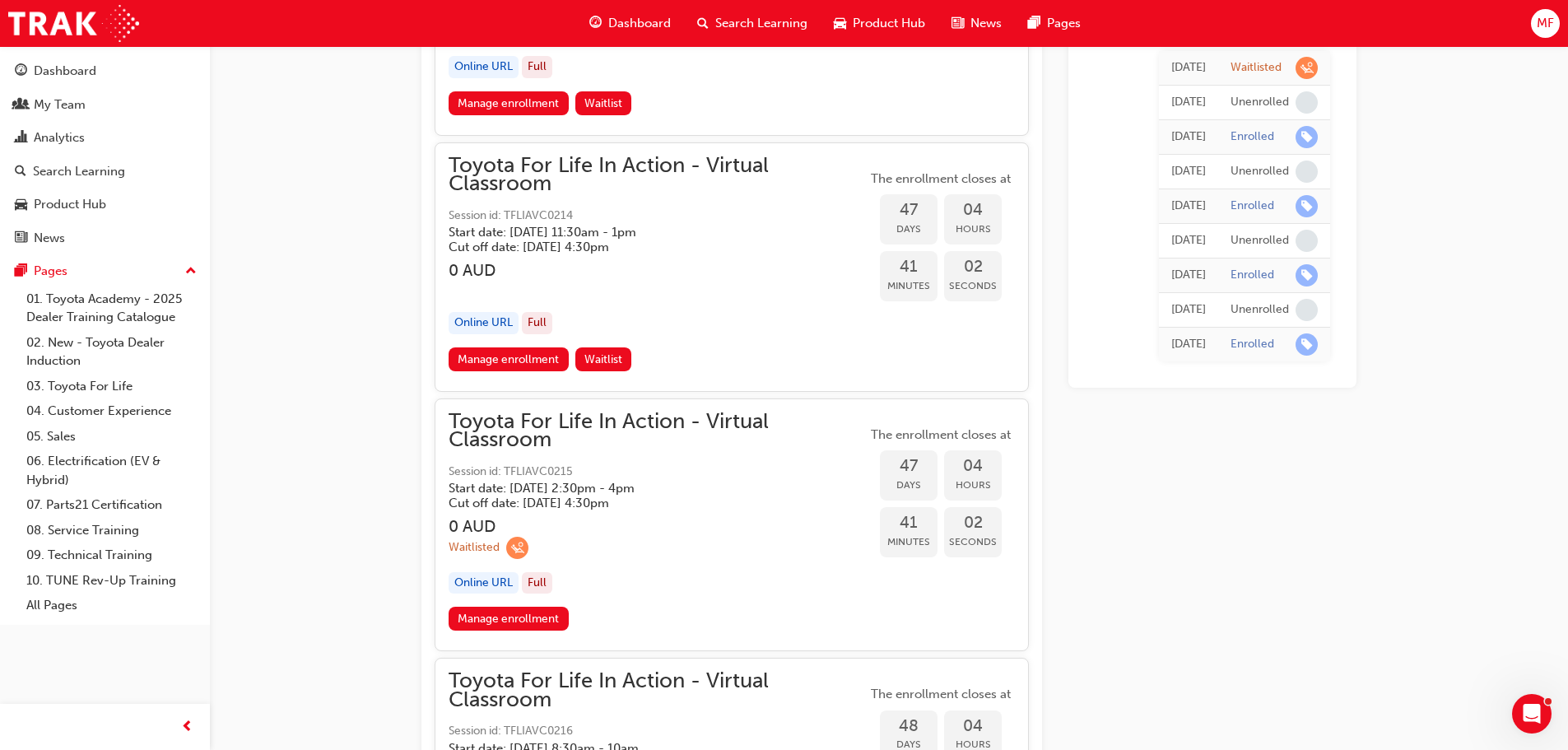
scroll to position [15301, 0]
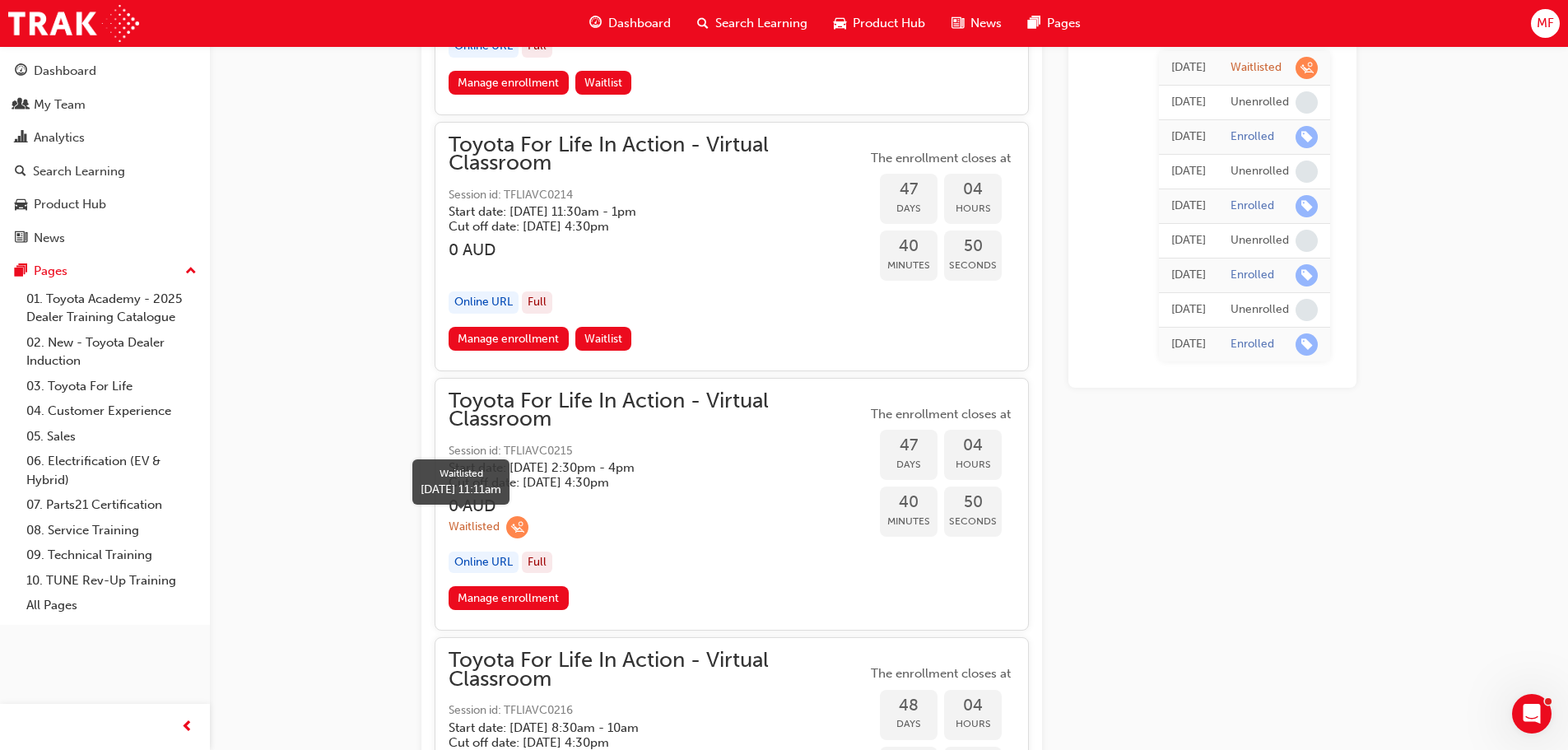
click at [493, 525] on div "Waitlisted" at bounding box center [473, 527] width 51 height 16
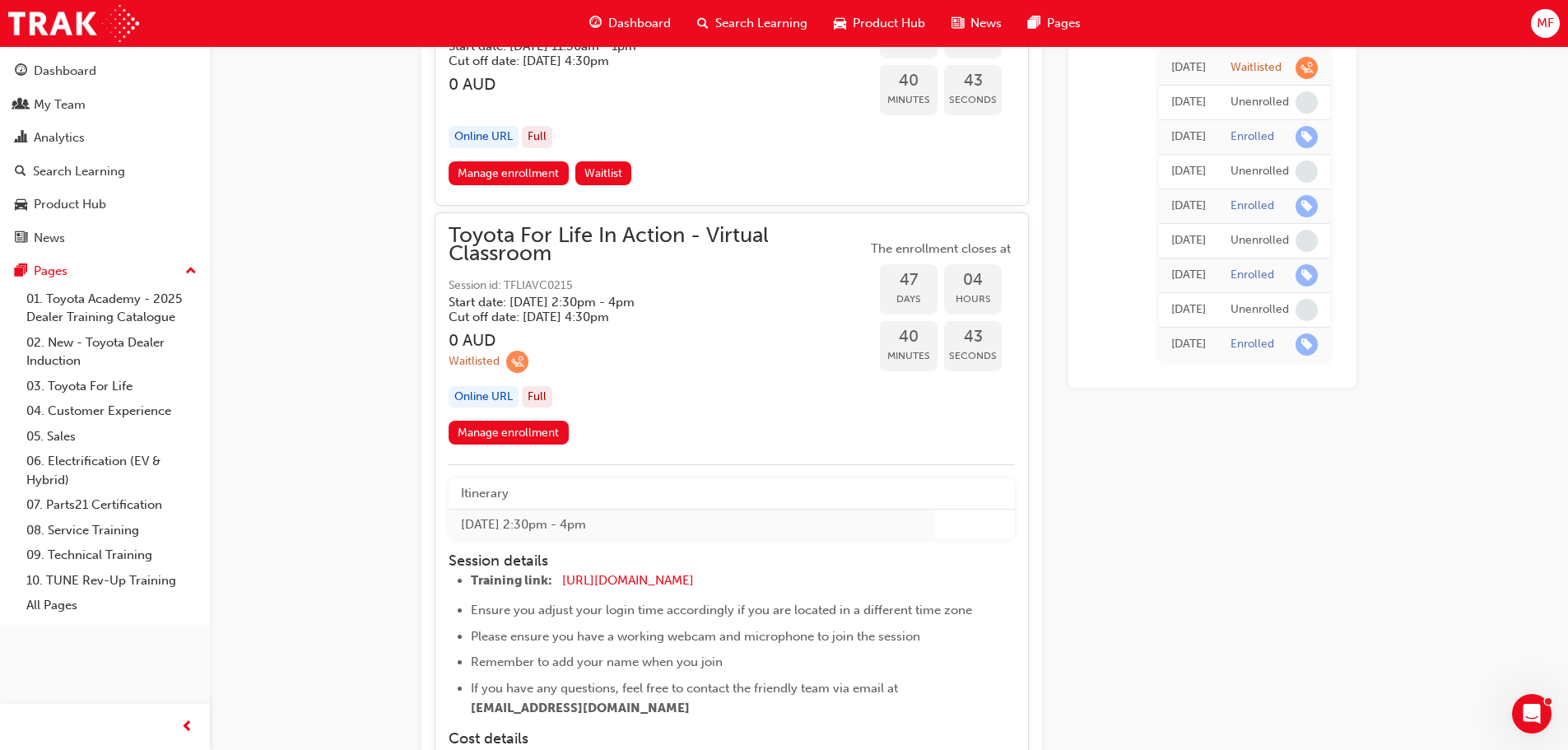
scroll to position [15466, 0]
drag, startPoint x: 501, startPoint y: 429, endPoint x: 531, endPoint y: 427, distance: 30.1
click at [501, 430] on link "Manage enrollment" at bounding box center [508, 433] width 120 height 23
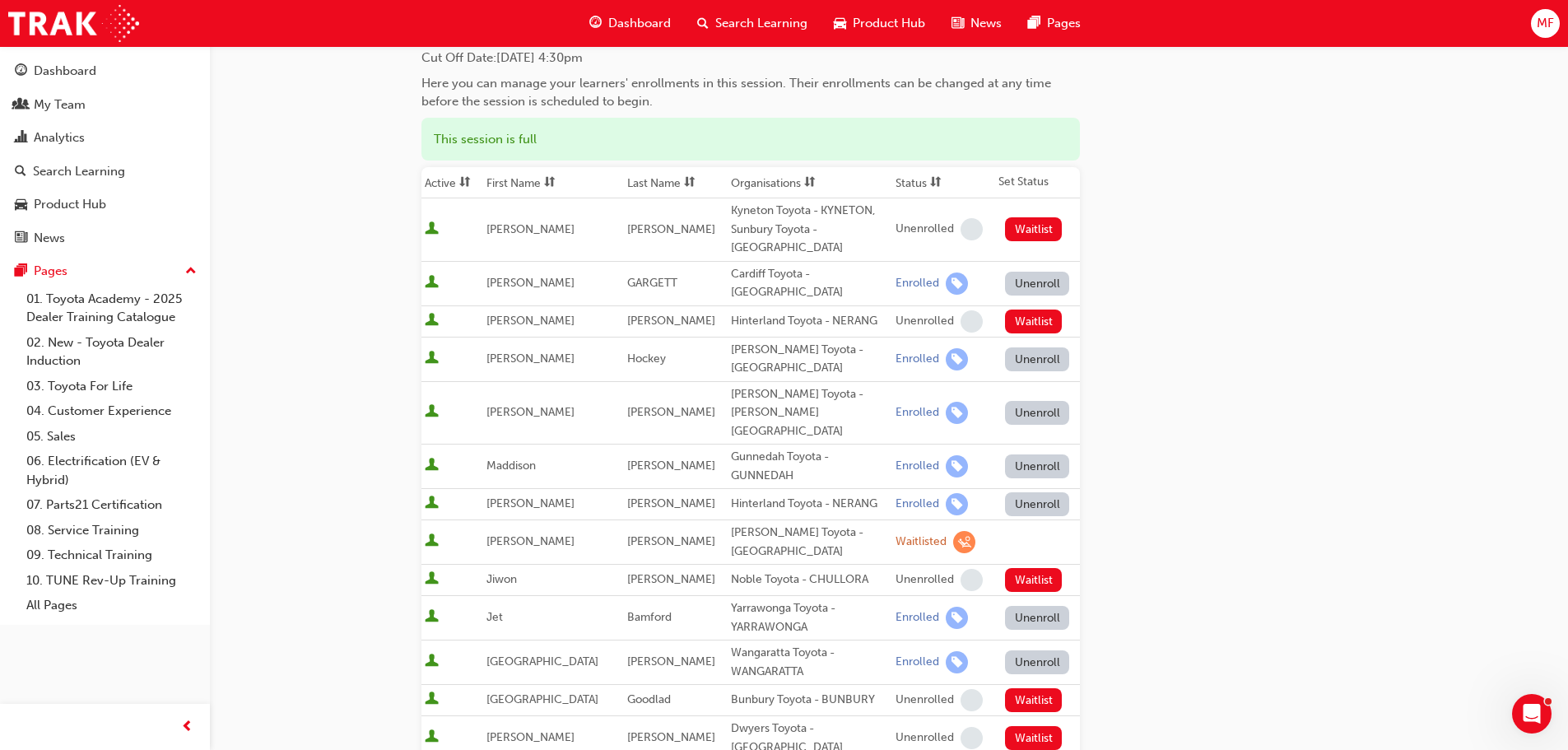
scroll to position [164, 0]
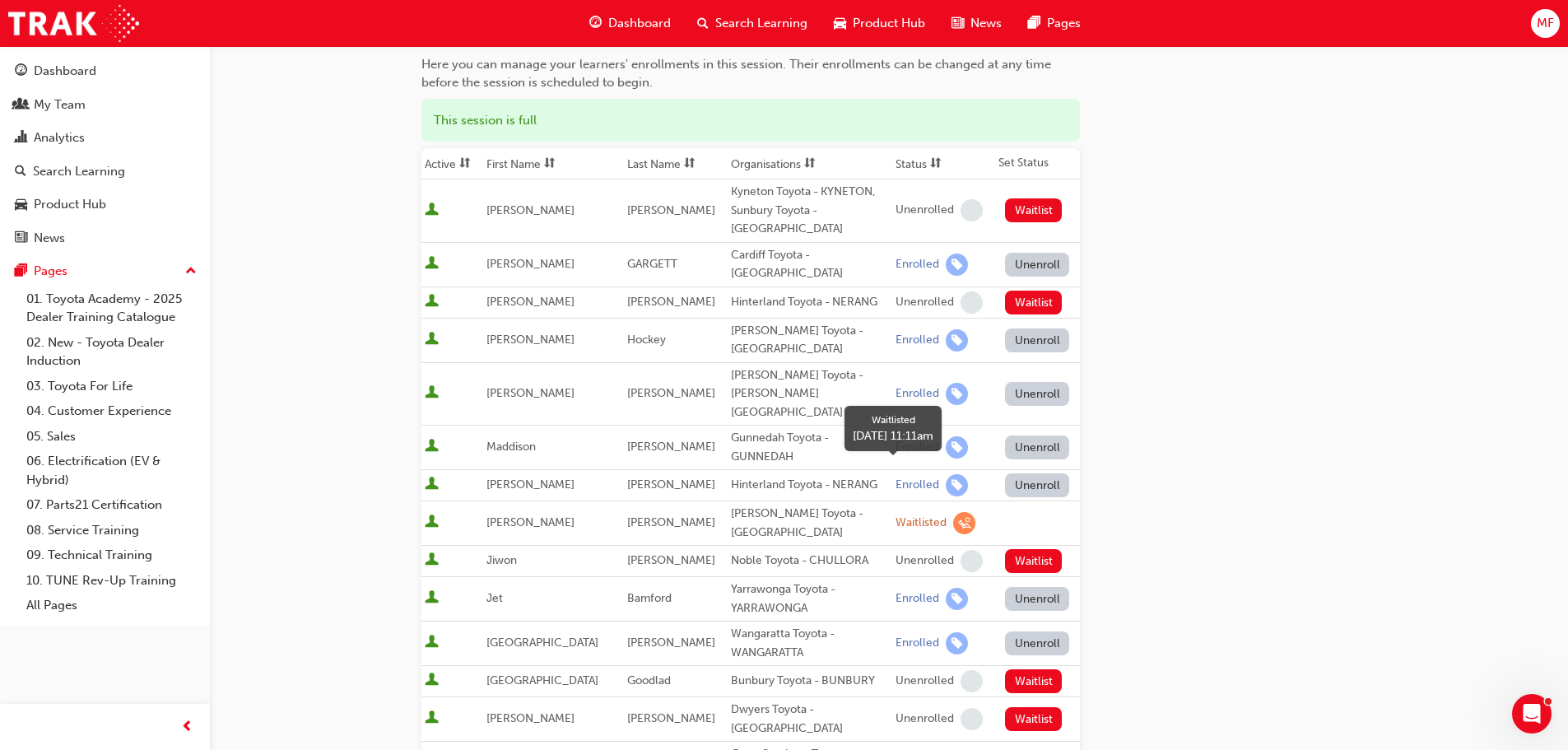
click at [953, 512] on span "learningRecordVerb_WAITLIST-icon" at bounding box center [964, 523] width 23 height 23
click at [895, 515] on div "Waitlisted" at bounding box center [921, 523] width 51 height 16
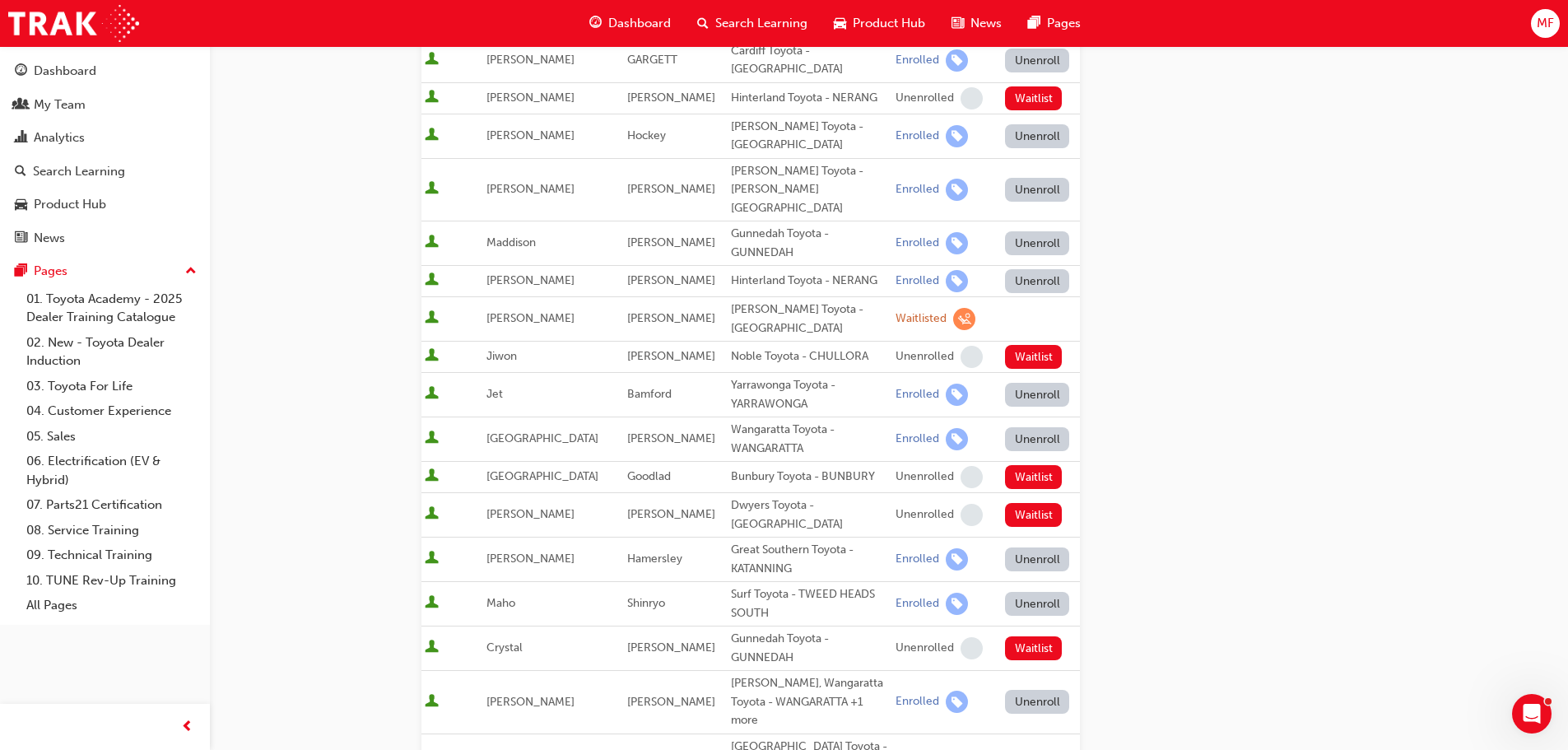
scroll to position [367, 0]
click at [895, 313] on div "Waitlisted" at bounding box center [921, 320] width 51 height 16
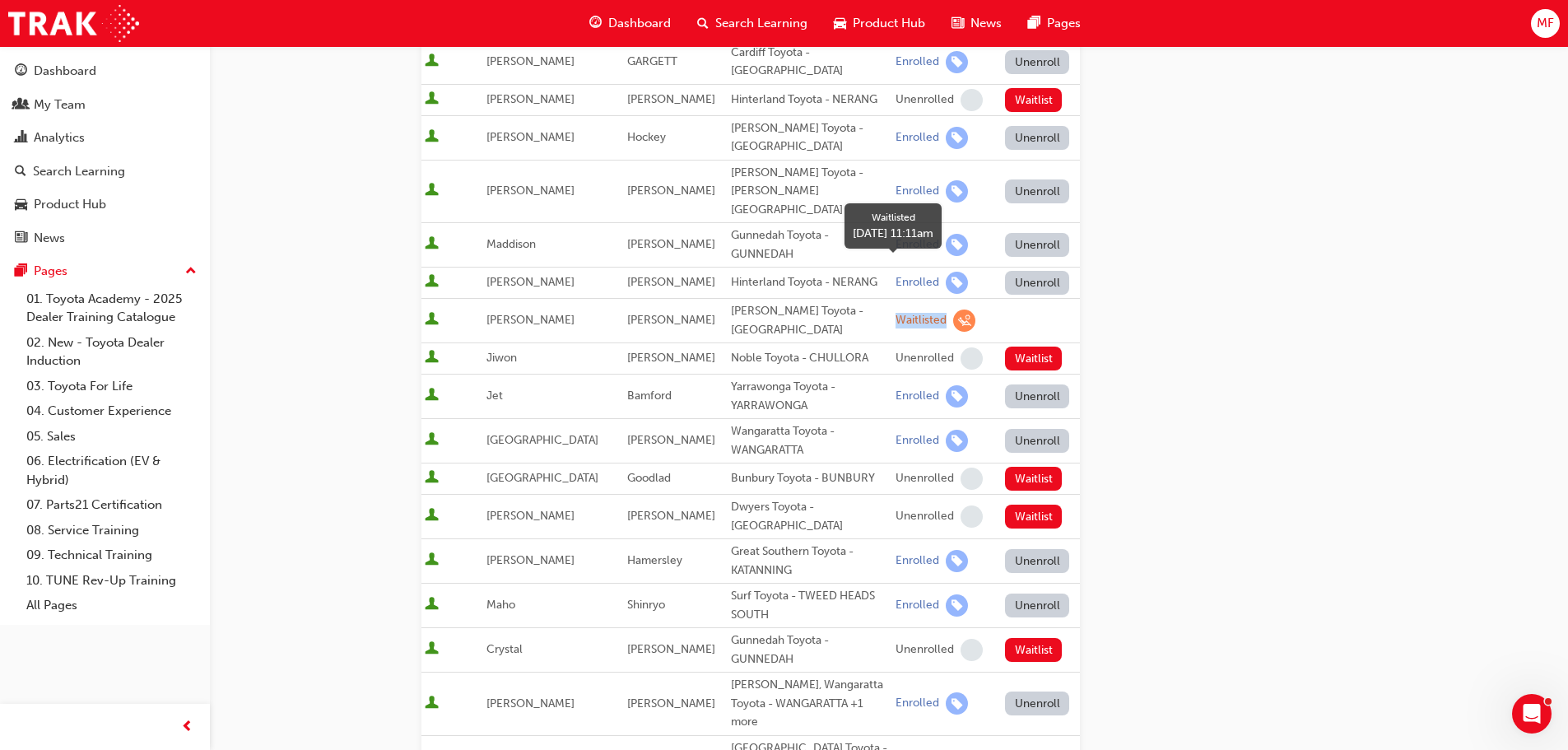
click at [895, 313] on div "Waitlisted" at bounding box center [921, 320] width 51 height 16
drag, startPoint x: 893, startPoint y: 270, endPoint x: 1155, endPoint y: 292, distance: 262.9
click at [1155, 292] on div "Go to session detail page Manage enrollment for Toyota For Life In Action - Vir…" at bounding box center [889, 525] width 935 height 1694
click at [953, 309] on span "learningRecordVerb_WAITLIST-icon" at bounding box center [964, 320] width 23 height 23
click at [1531, 705] on icon "Open Intercom Messenger" at bounding box center [1529, 711] width 27 height 27
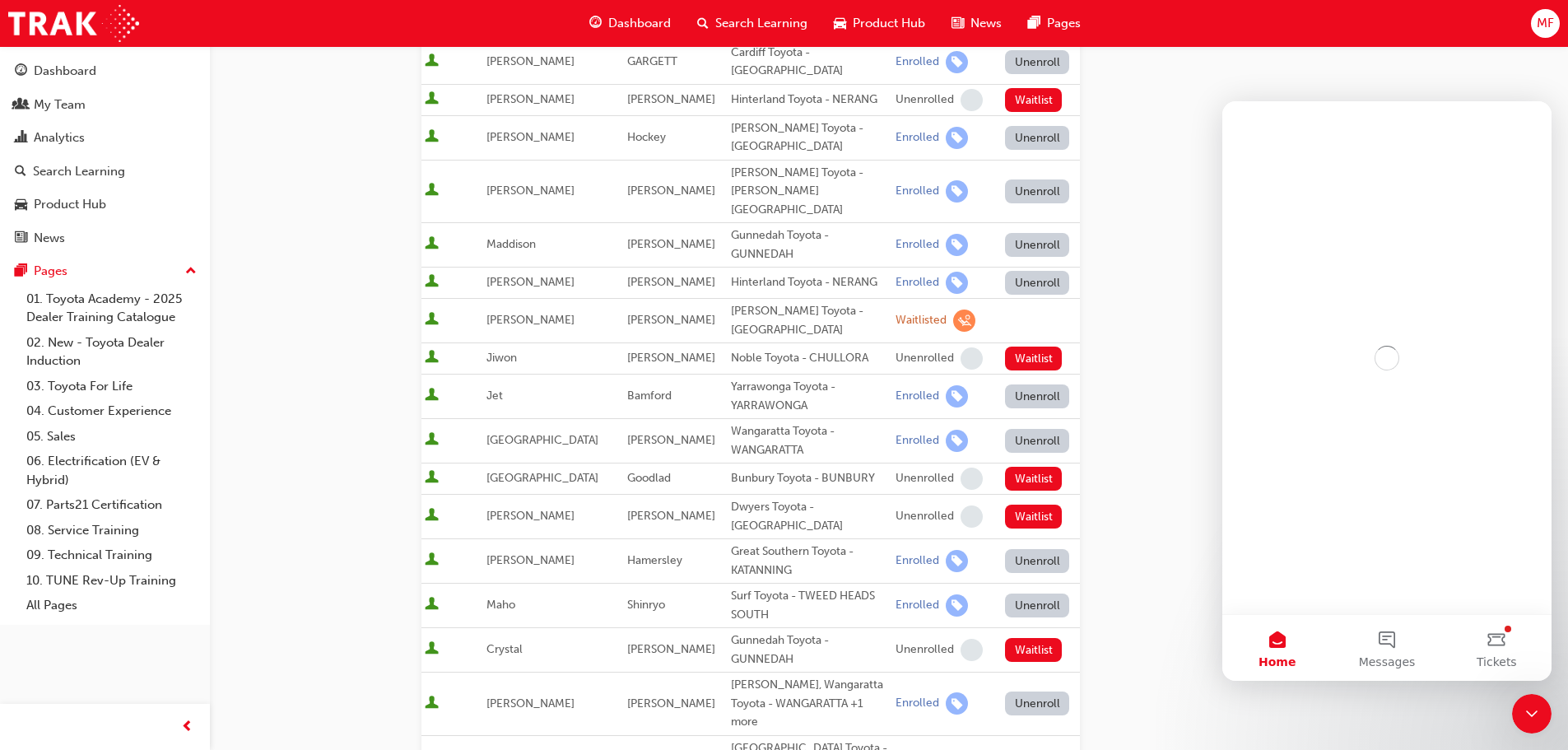
scroll to position [0, 0]
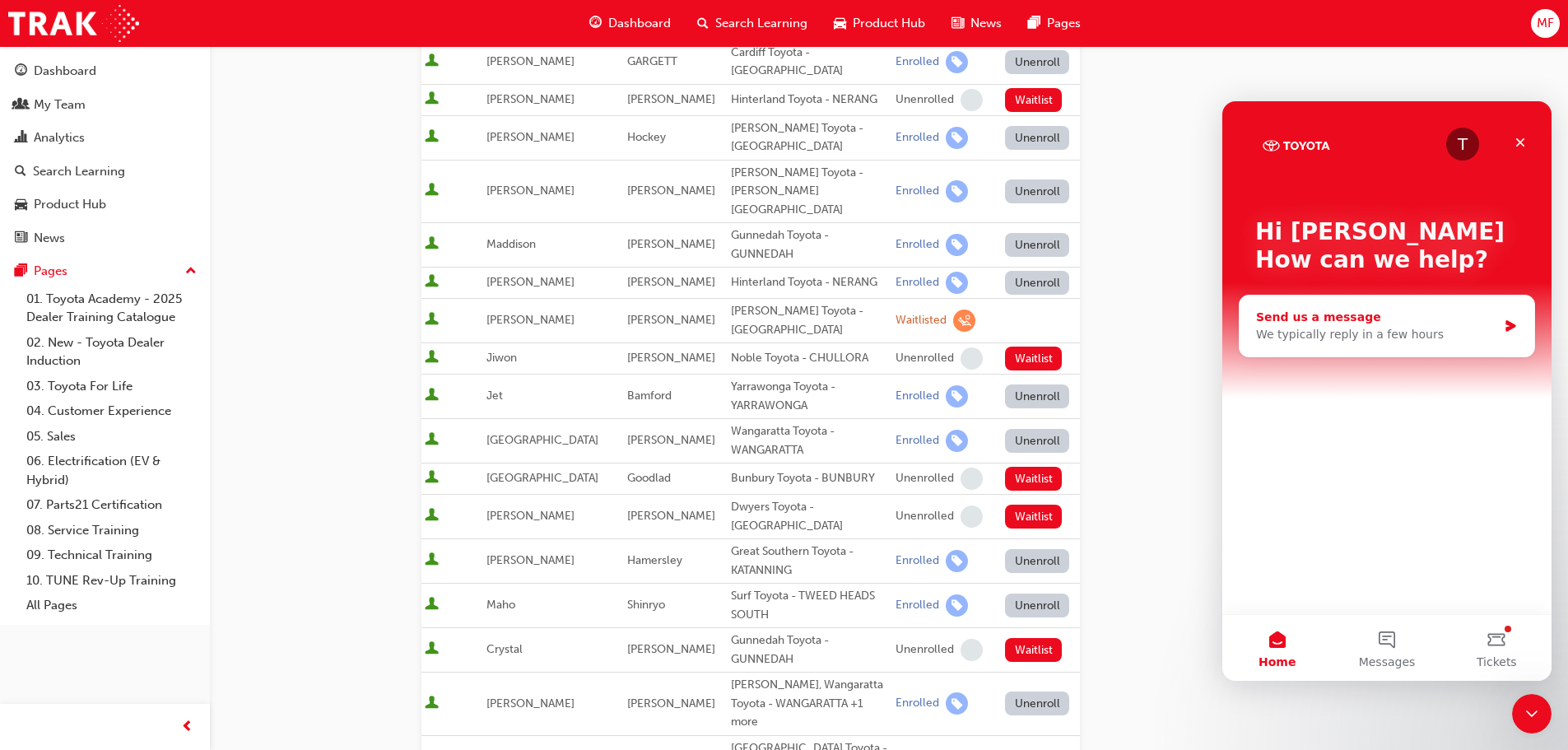
click at [1261, 333] on div "We typically reply in a few hours" at bounding box center [1376, 334] width 241 height 18
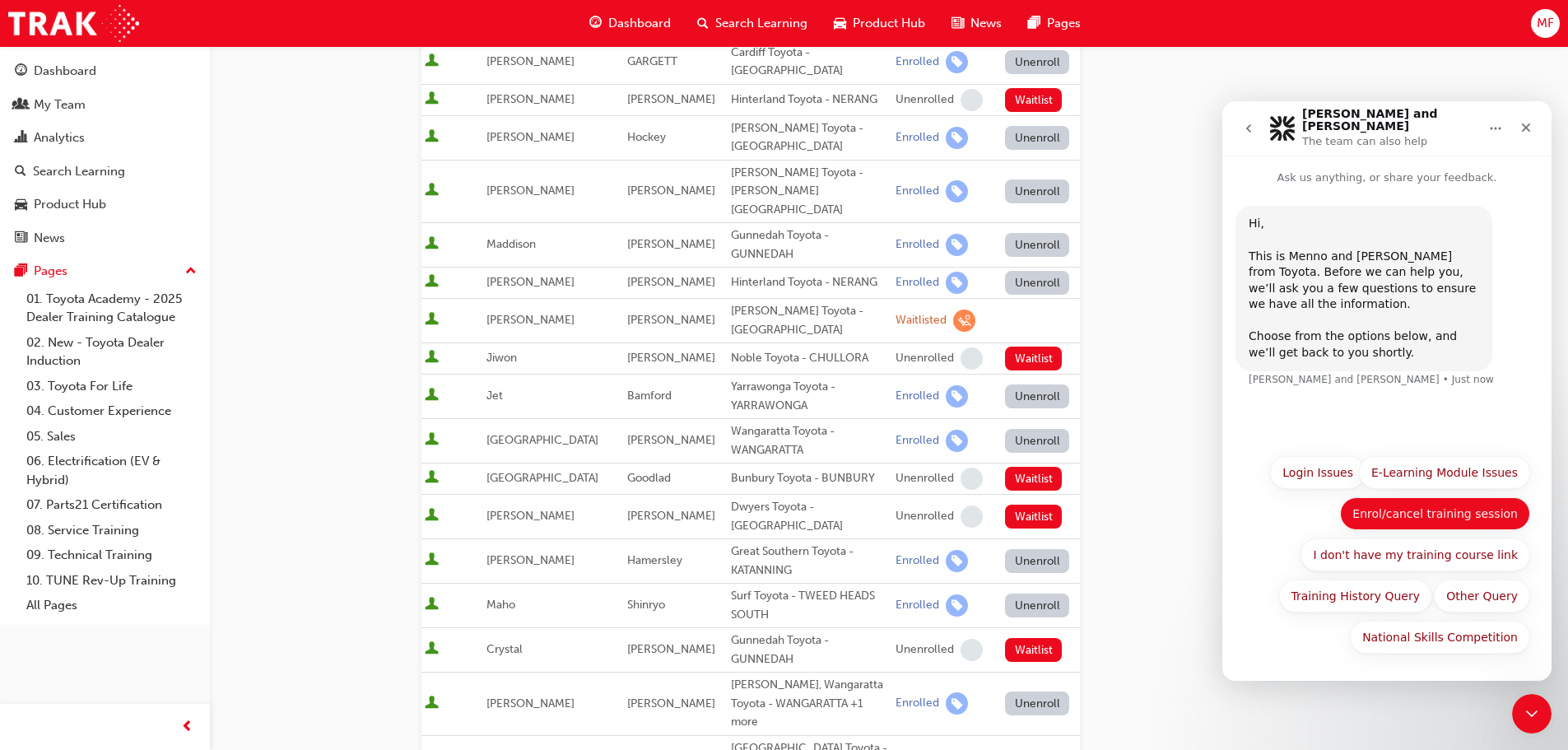
click at [1436, 516] on button "Enrol/cancel training session" at bounding box center [1434, 513] width 190 height 33
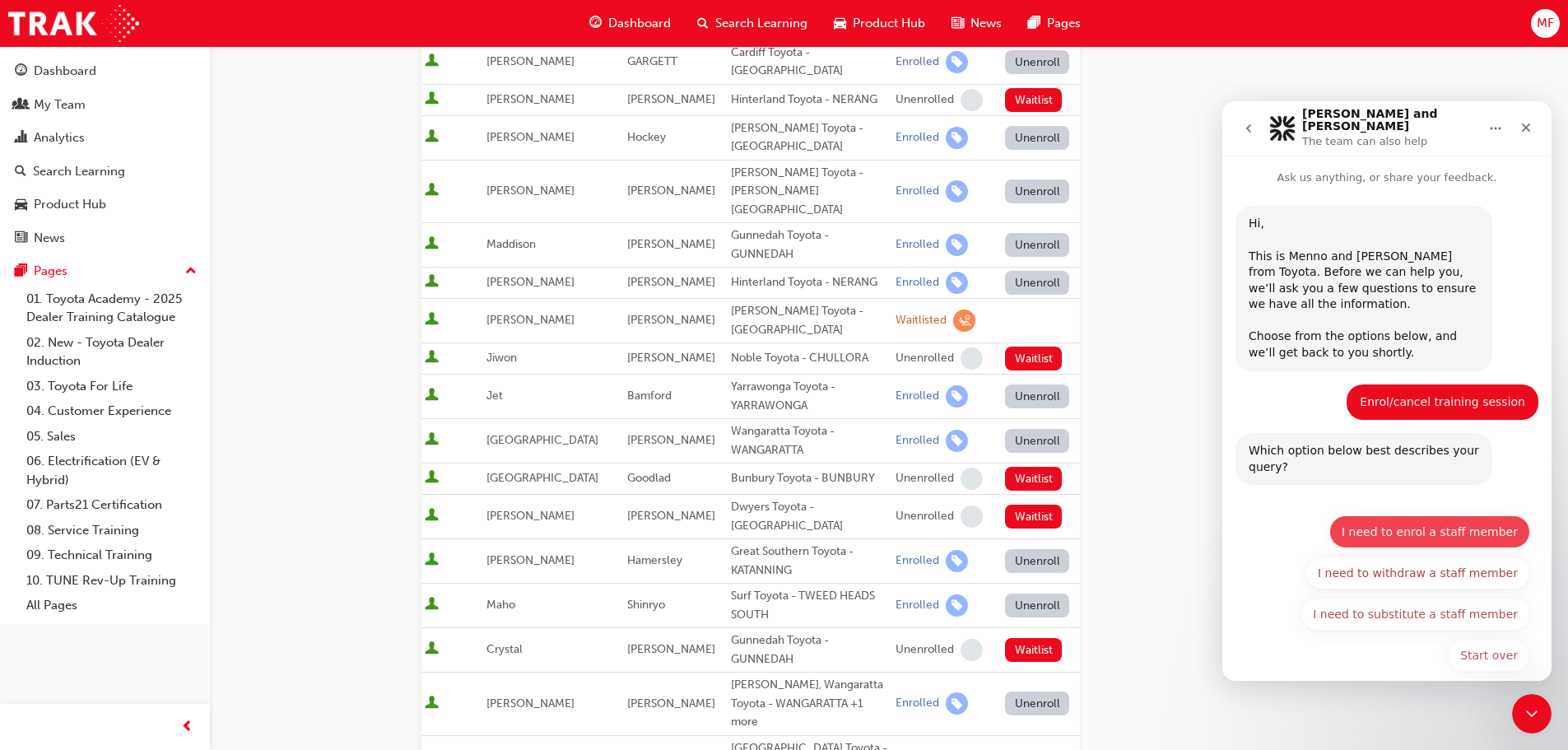
scroll to position [8, 0]
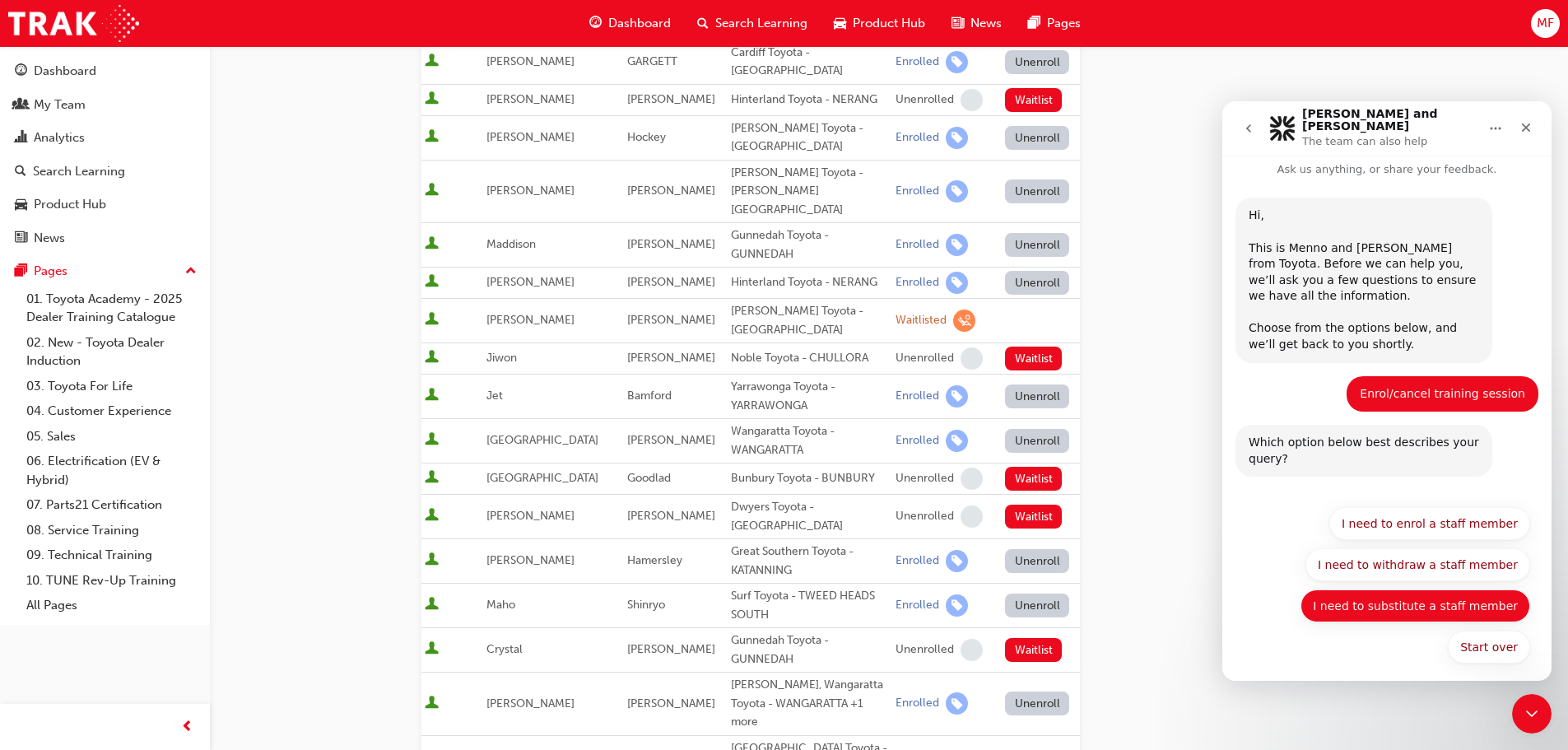
click at [1381, 597] on button "I need to substitute a staff member" at bounding box center [1415, 605] width 230 height 33
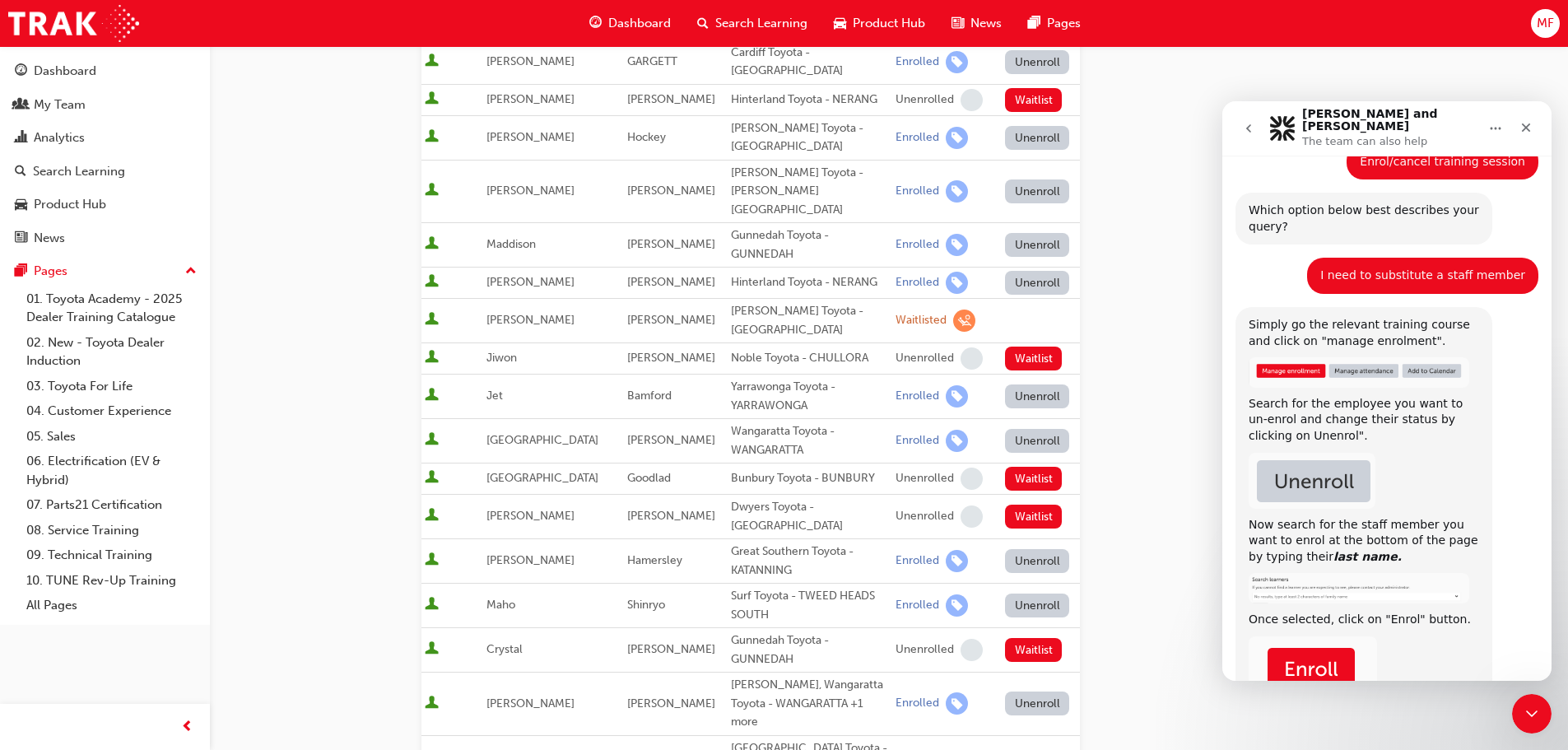
scroll to position [532, 0]
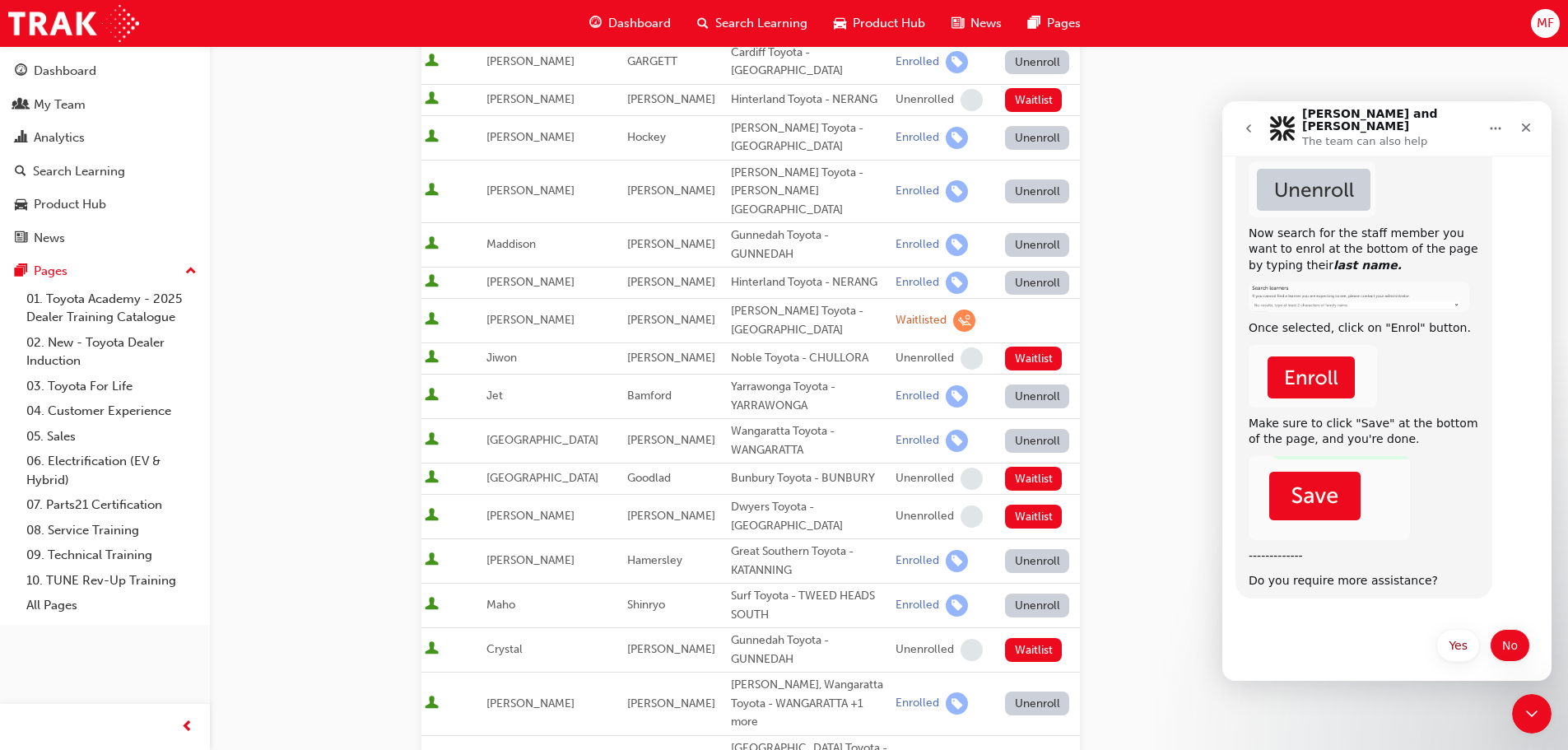
click at [1512, 634] on button "No" at bounding box center [1509, 645] width 40 height 33
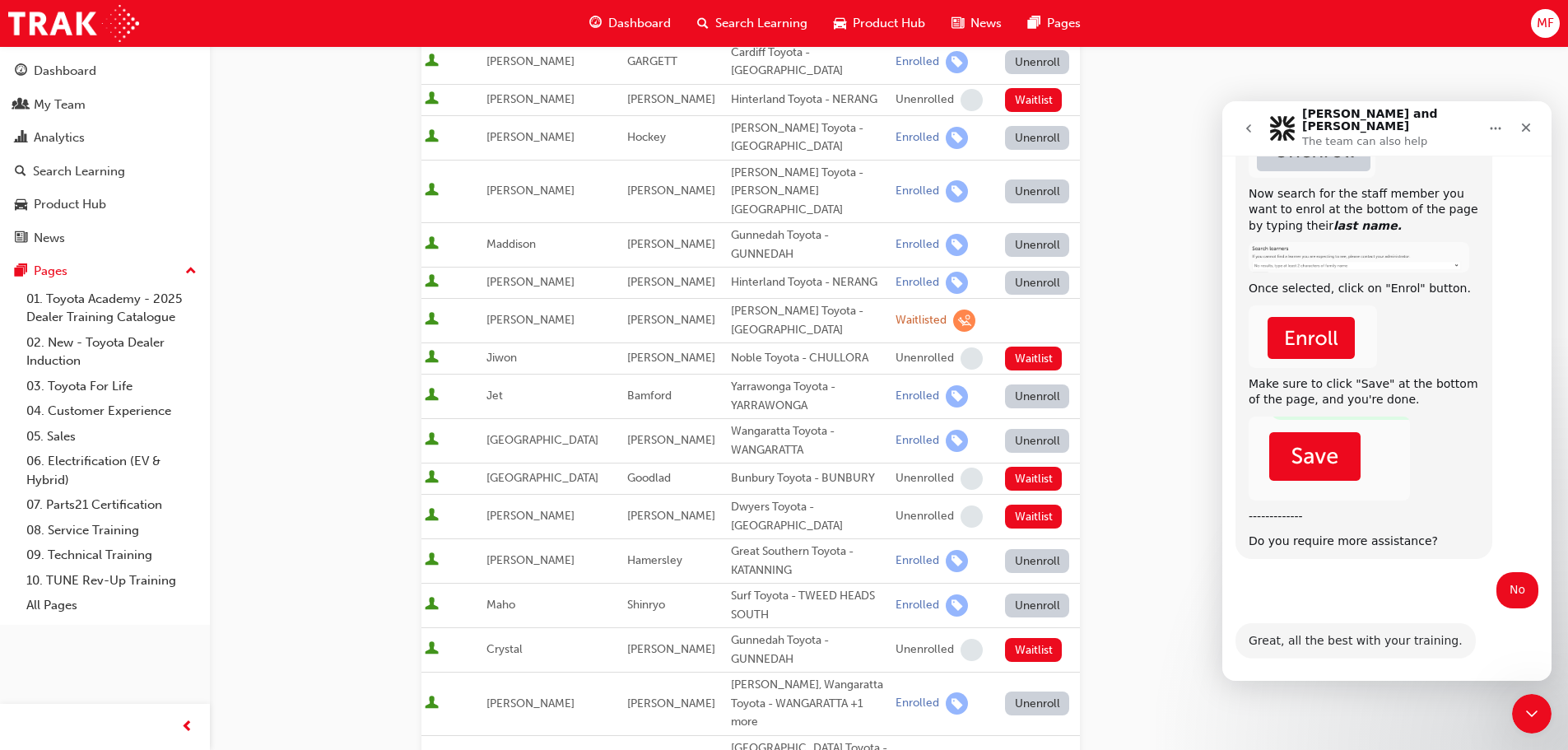
scroll to position [630, 0]
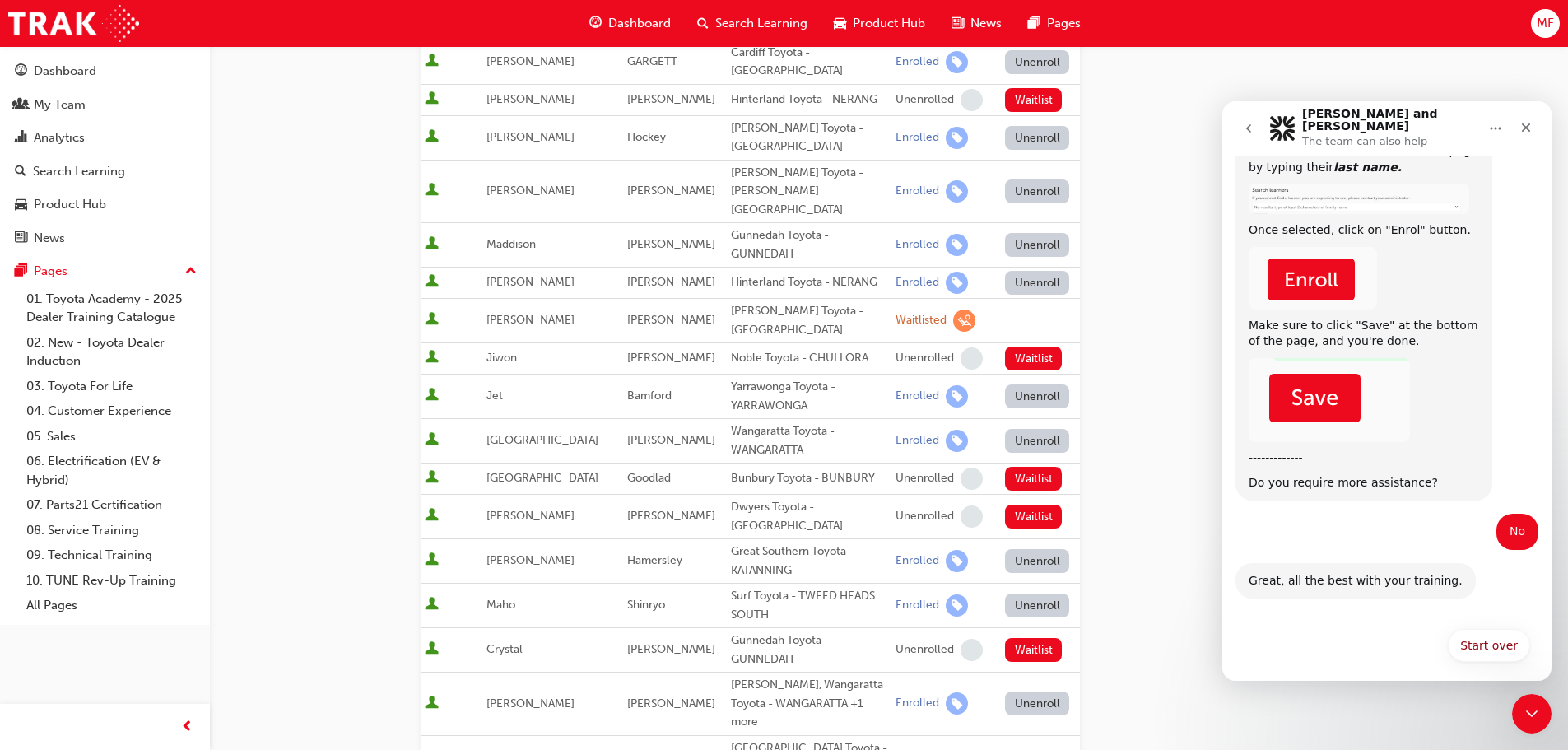
click at [1284, 614] on div "Hi, ​ This is [PERSON_NAME] and [PERSON_NAME] from Toyota. Before we can help y…" at bounding box center [1386, 123] width 329 height 1135
click at [1315, 657] on div "Start over Start over" at bounding box center [1387, 650] width 286 height 43
click at [1331, 631] on div "Start over Start over" at bounding box center [1387, 650] width 286 height 43
click at [1479, 629] on button "Start over" at bounding box center [1488, 645] width 82 height 33
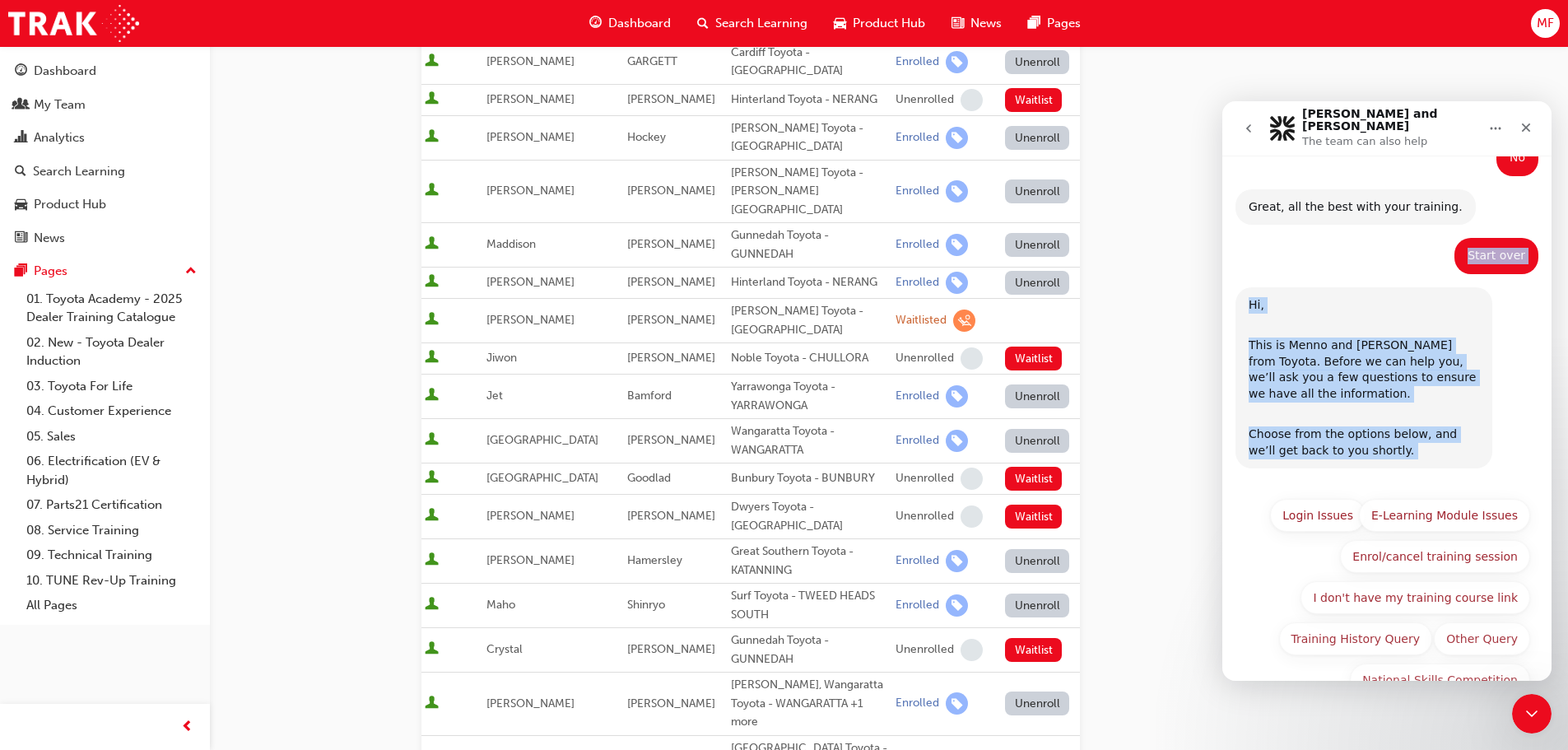
scroll to position [1037, 0]
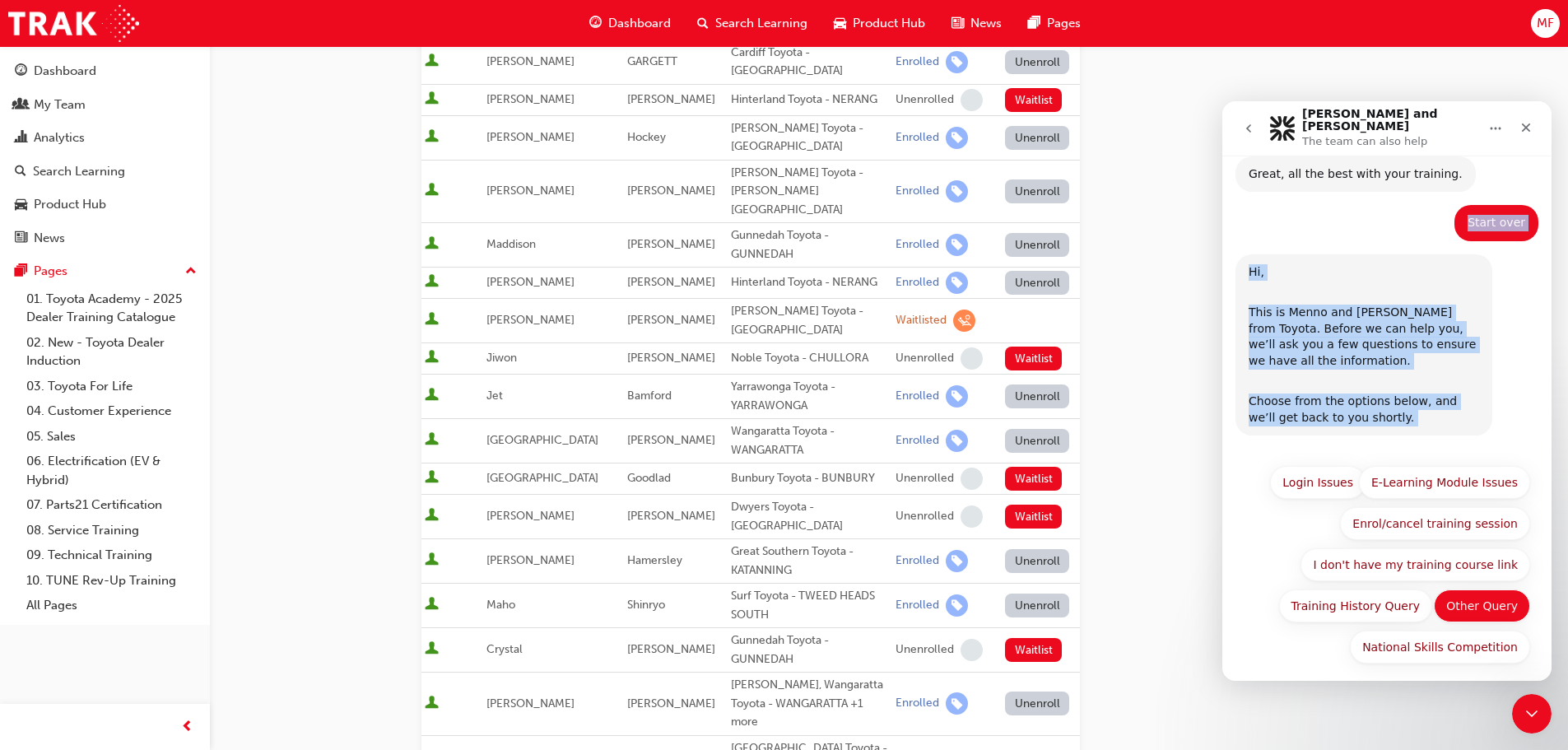
click at [1481, 601] on button "Other Query" at bounding box center [1481, 605] width 96 height 33
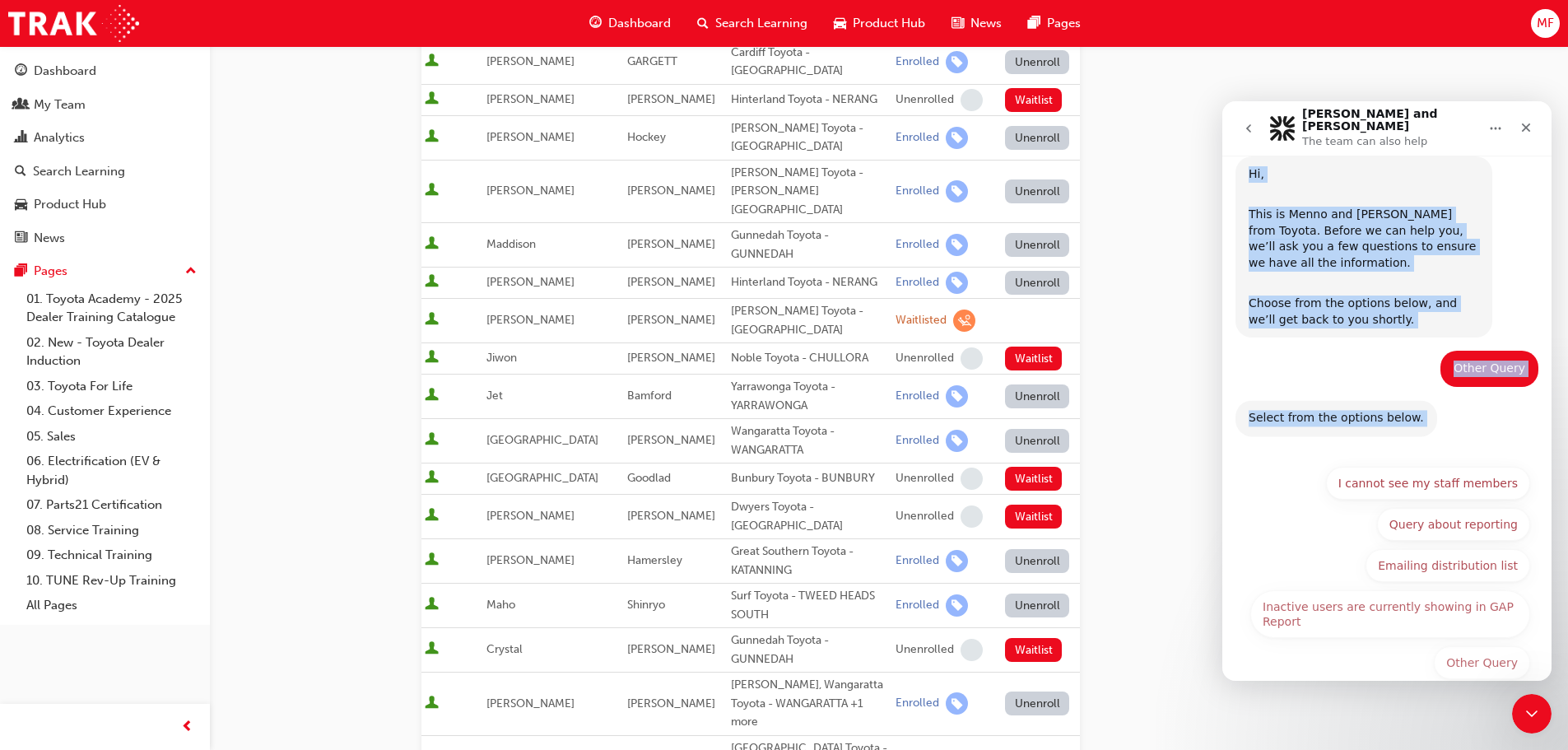
scroll to position [1150, 0]
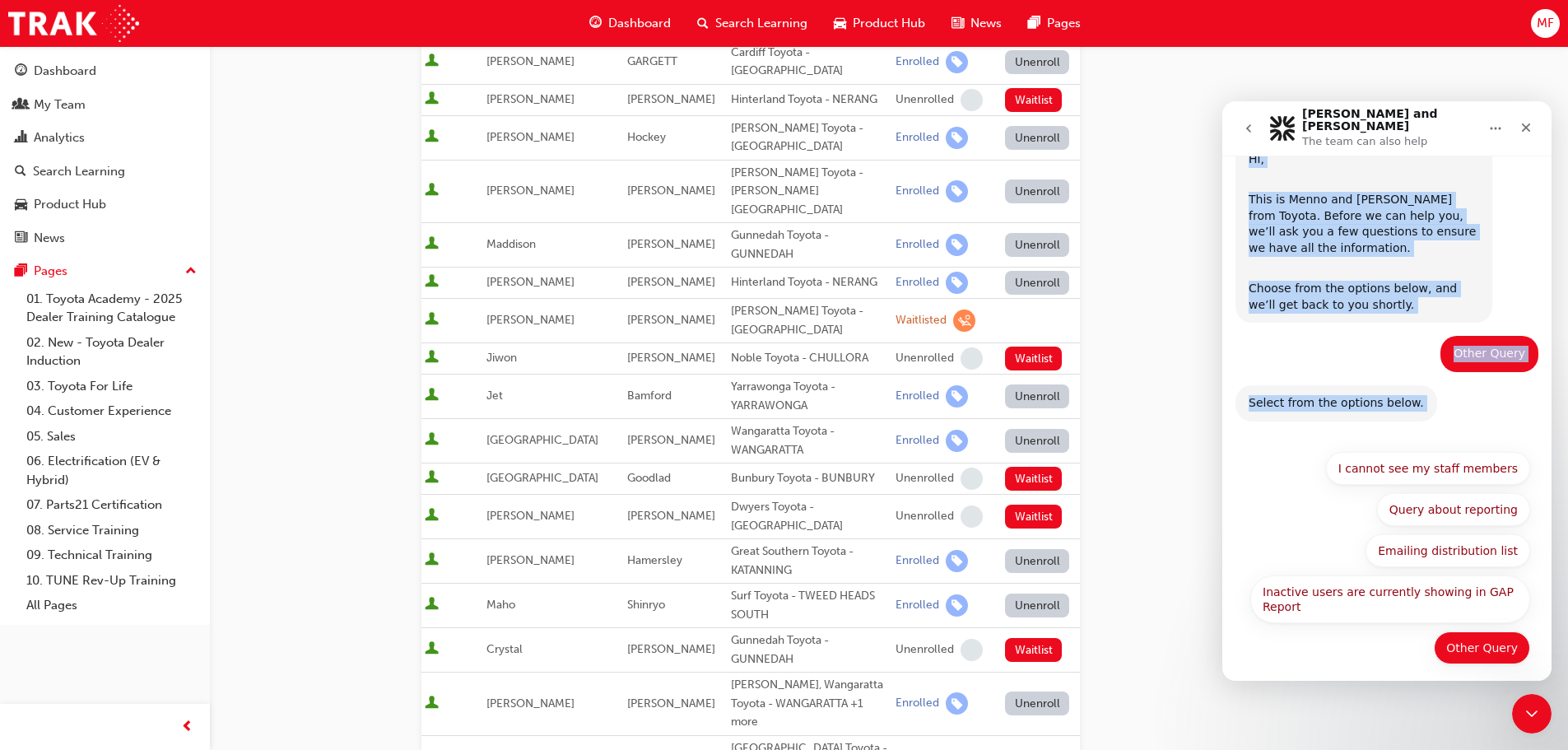
drag, startPoint x: 1463, startPoint y: 644, endPoint x: 1444, endPoint y: 639, distance: 19.6
click at [1460, 643] on button "Other Query" at bounding box center [1481, 648] width 96 height 33
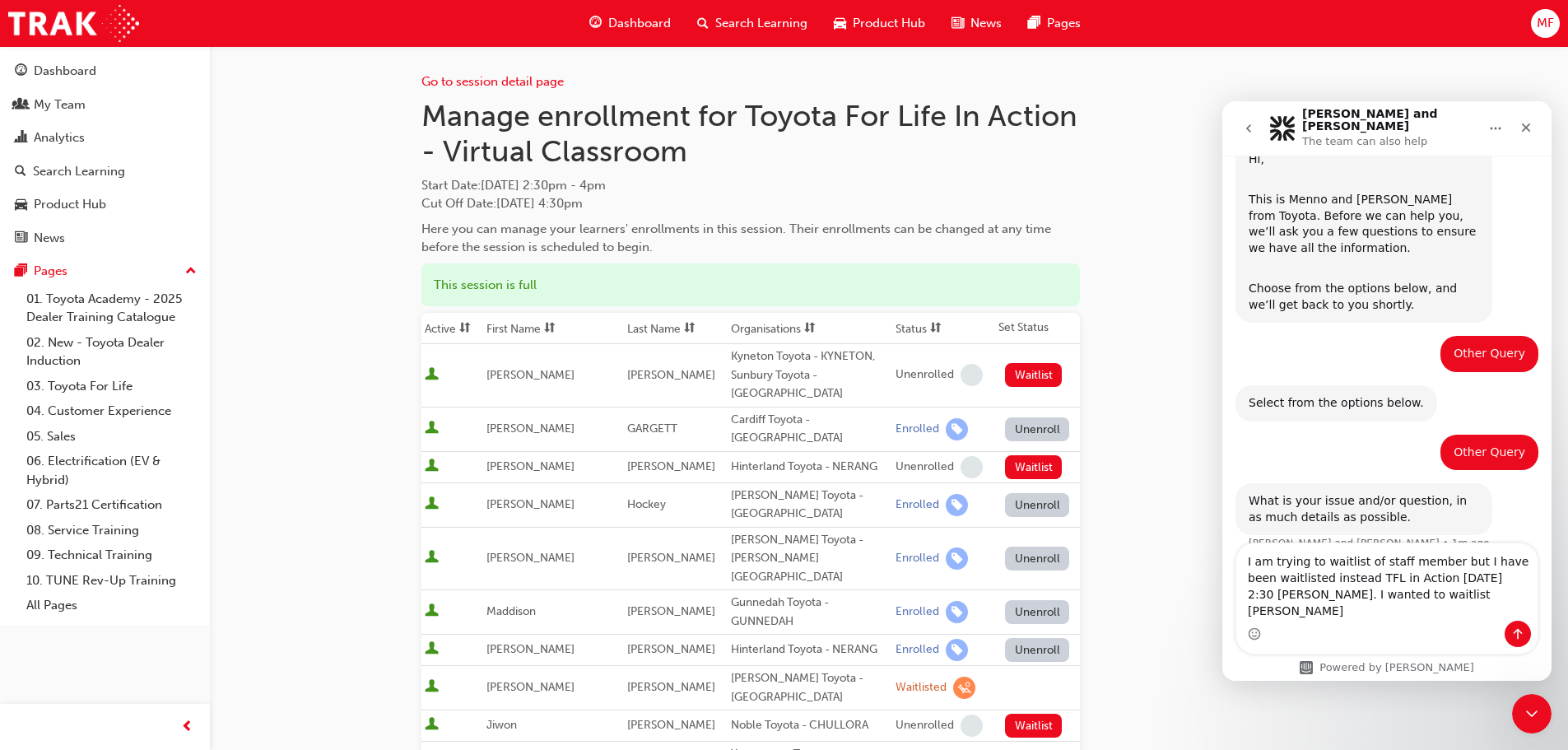
type textarea "I am trying to waitlist of staff member but I have been waitlisted instead TFL …"
click at [1514, 632] on icon "Send a message…" at bounding box center [1518, 634] width 13 height 13
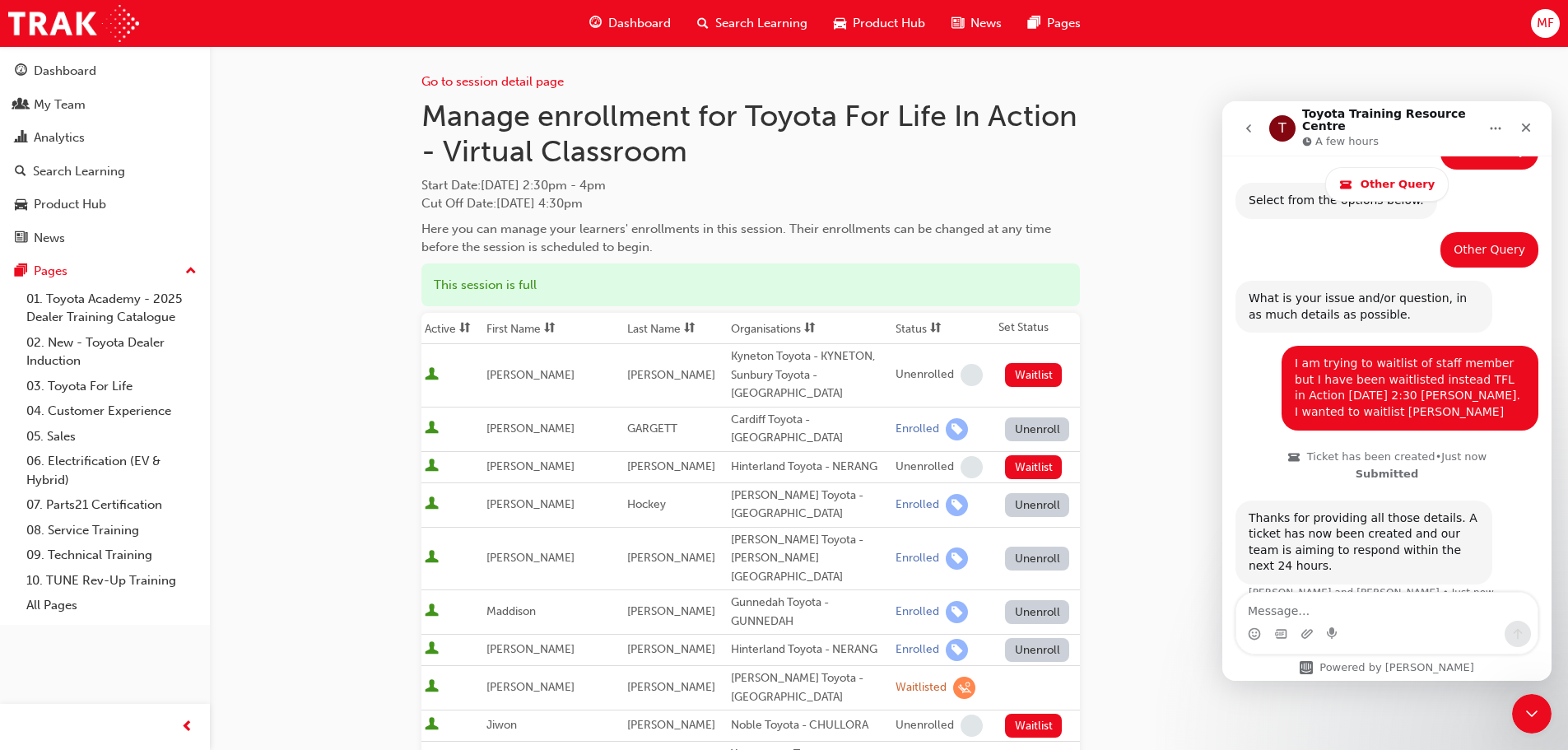
scroll to position [1444, 0]
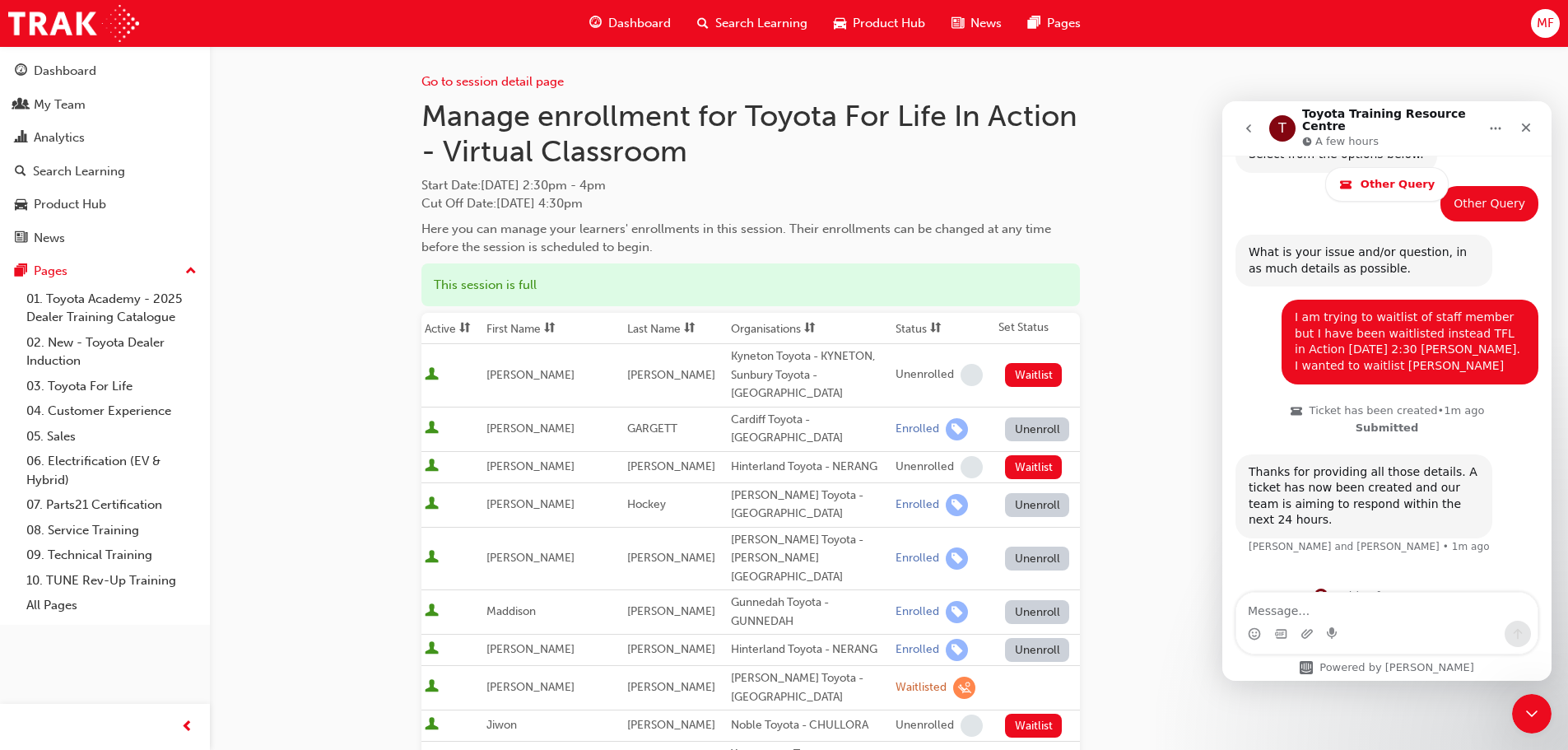
drag, startPoint x: 321, startPoint y: 182, endPoint x: 327, endPoint y: 163, distance: 19.9
